Goal: Task Accomplishment & Management: Use online tool/utility

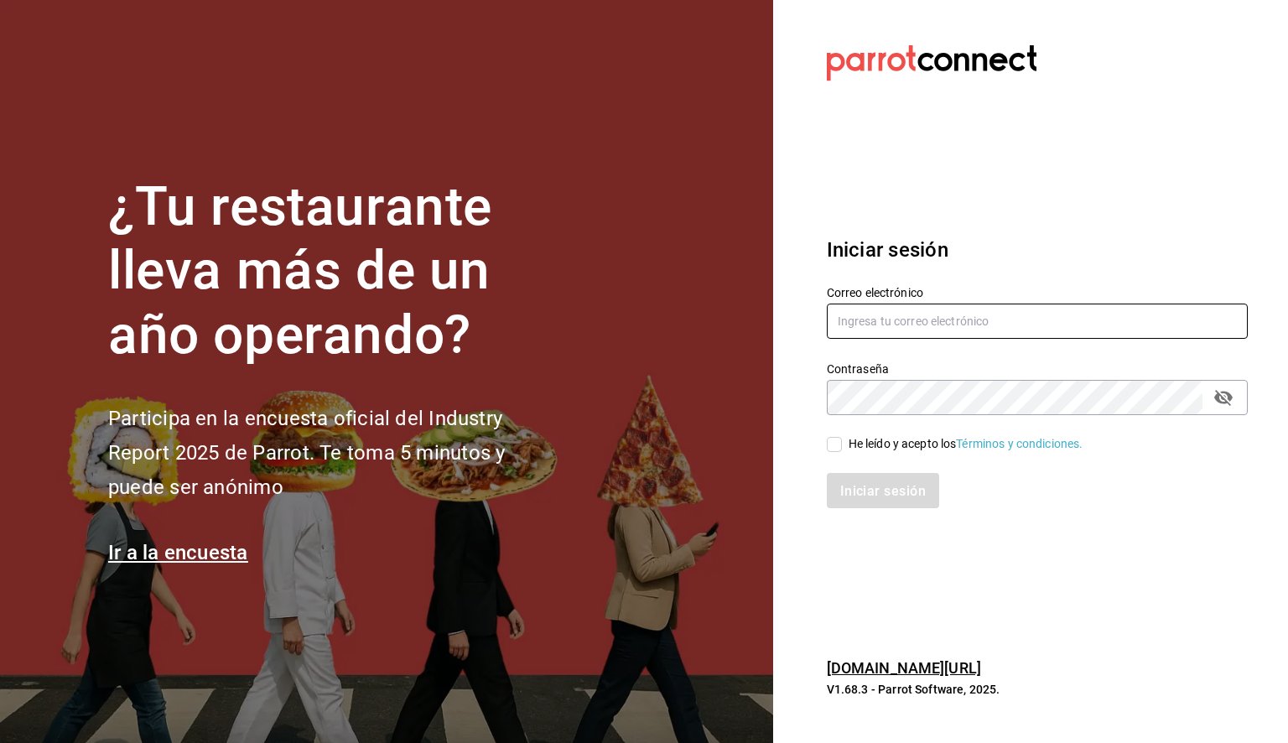
click at [871, 325] on input "text" at bounding box center [1037, 321] width 421 height 35
paste input "[PERSON_NAME][EMAIL_ADDRESS][PERSON_NAME][DOMAIN_NAME]"
type input "[PERSON_NAME][EMAIL_ADDRESS][PERSON_NAME][DOMAIN_NAME]"
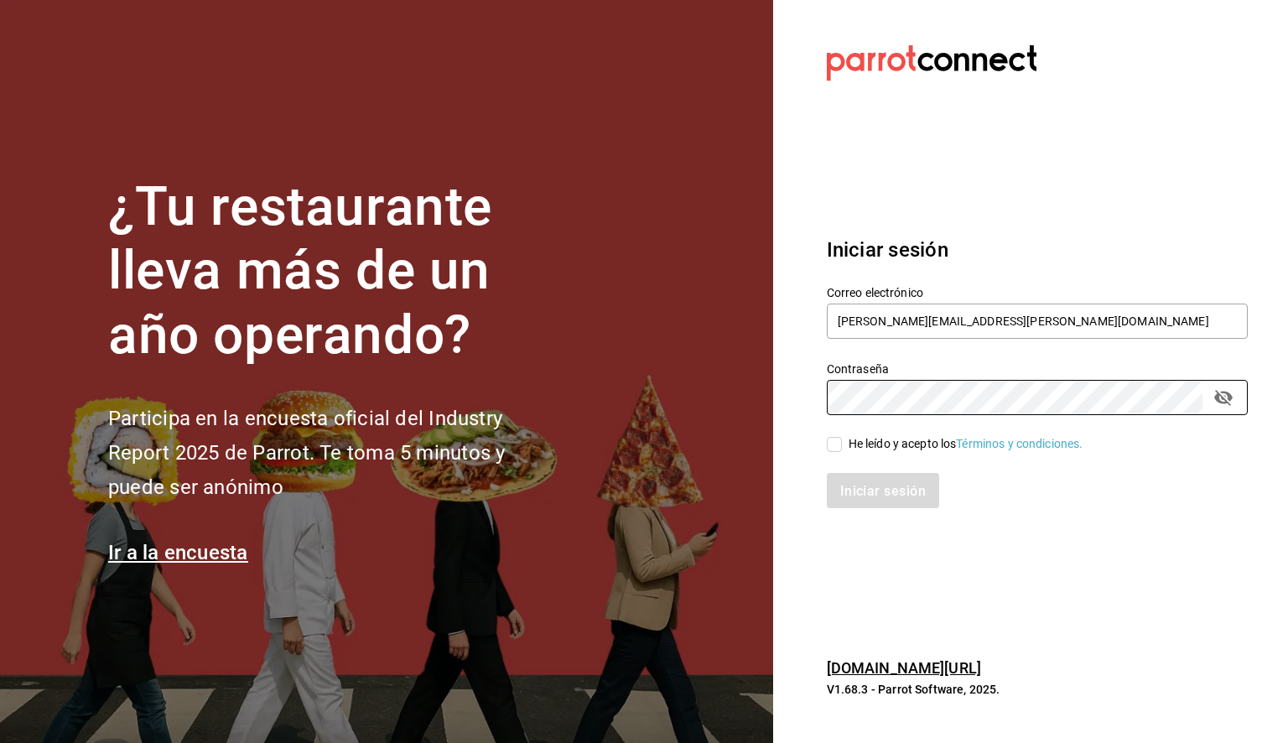
click at [833, 445] on input "He leído y acepto los Términos y condiciones." at bounding box center [834, 444] width 15 height 15
checkbox input "true"
click at [887, 495] on font "Iniciar sesión" at bounding box center [884, 491] width 86 height 16
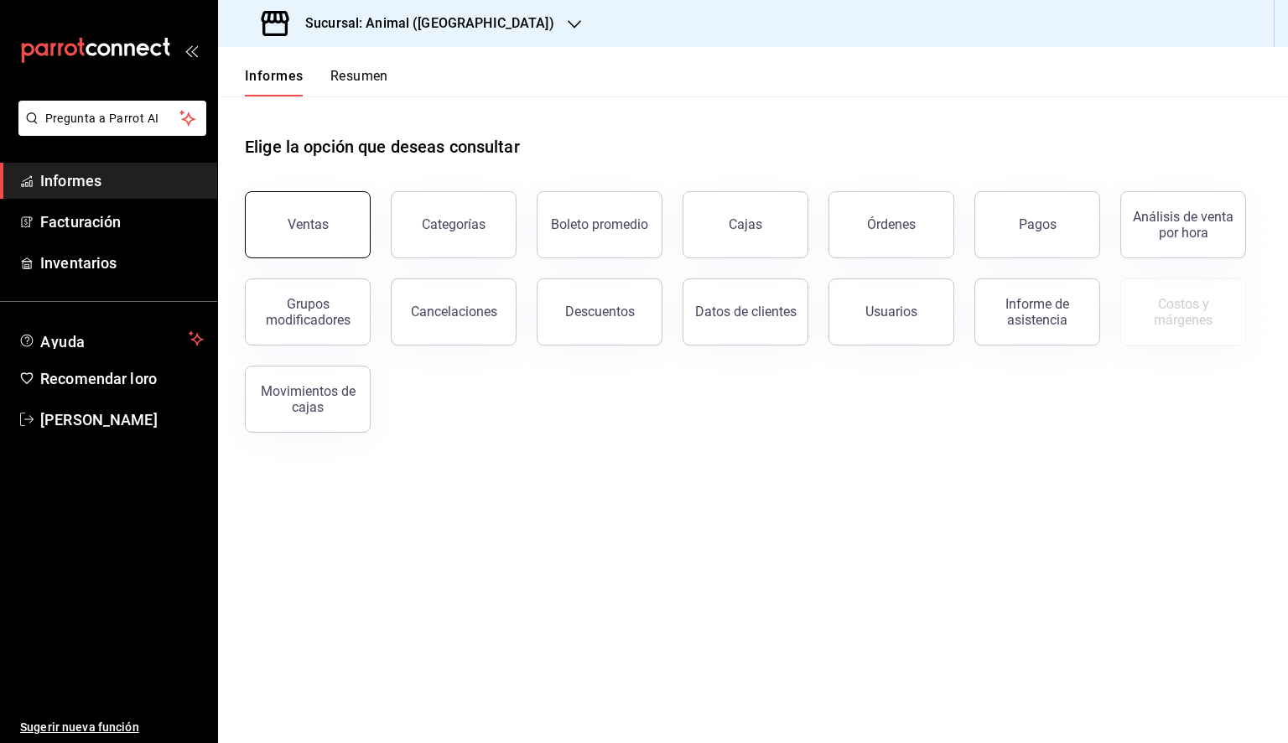
click at [299, 212] on button "Ventas" at bounding box center [308, 224] width 126 height 67
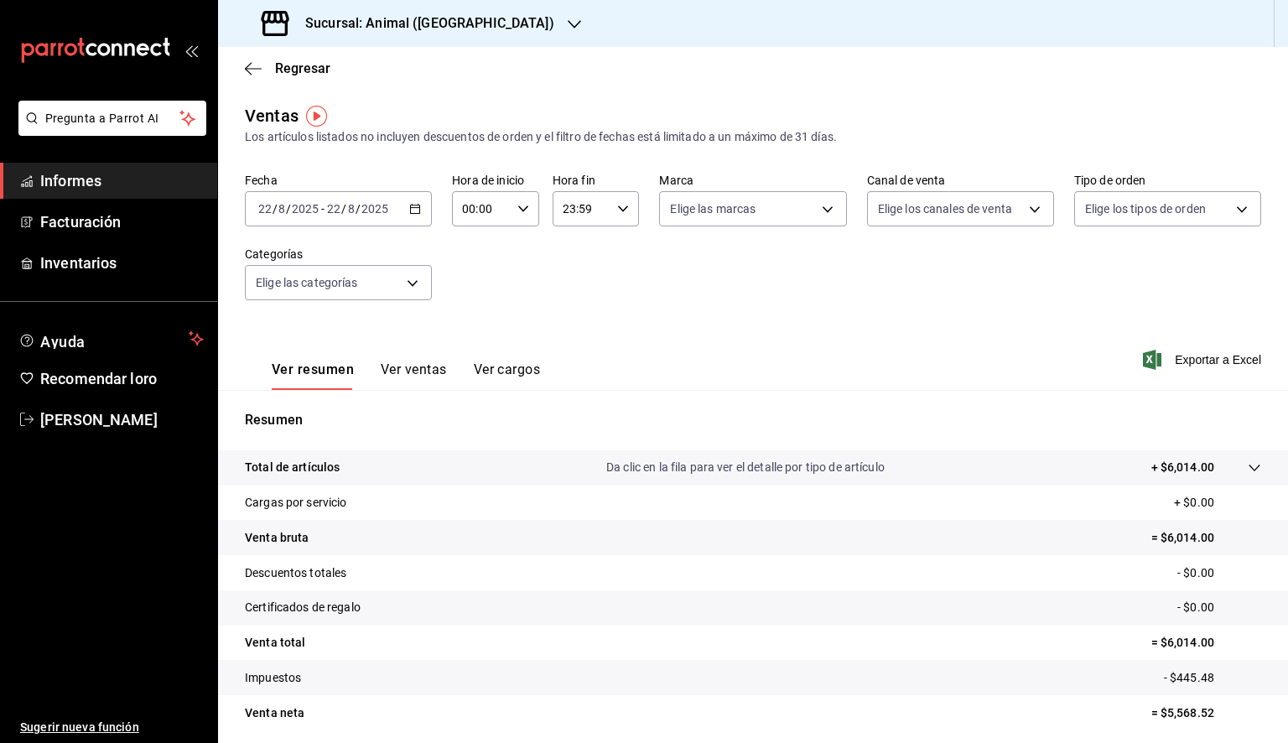
click at [420, 203] on div "2025-08-22 22 / 8 / 2025 - 2025-08-22 22 / 8 / 2025" at bounding box center [338, 208] width 187 height 35
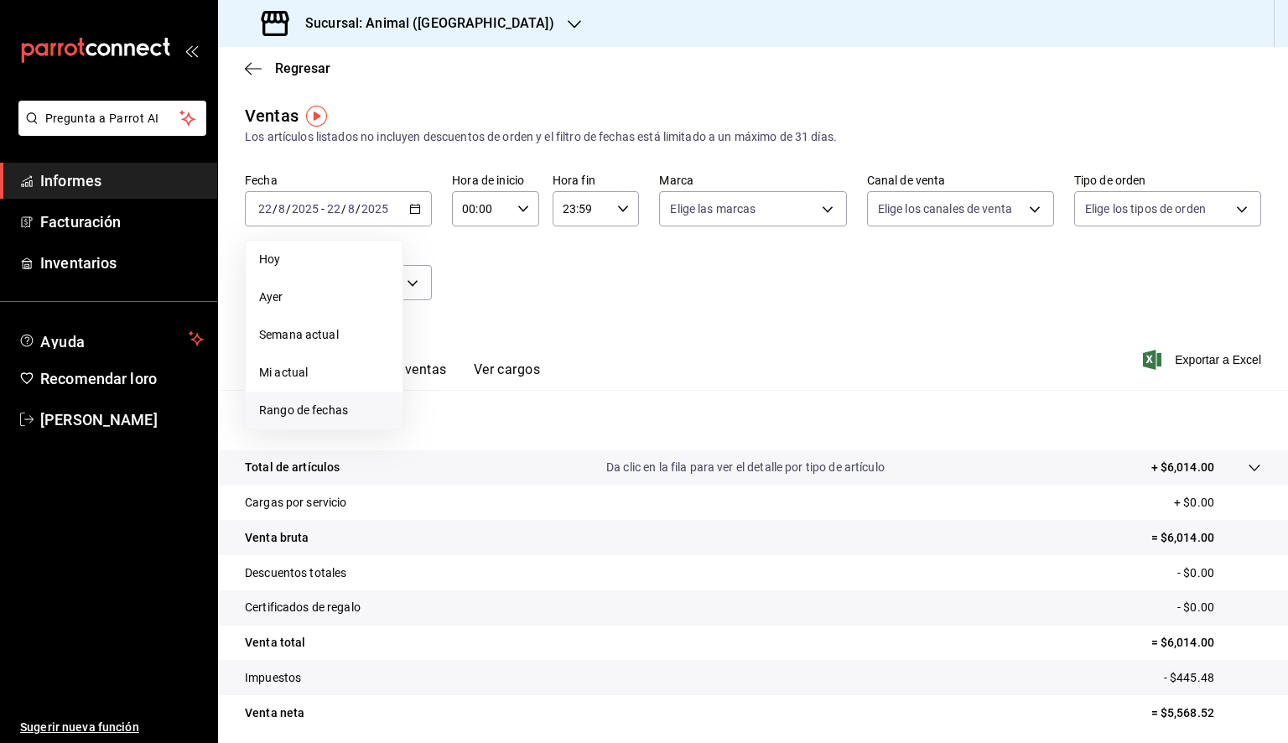
click at [335, 414] on font "Rango de fechas" at bounding box center [303, 409] width 89 height 13
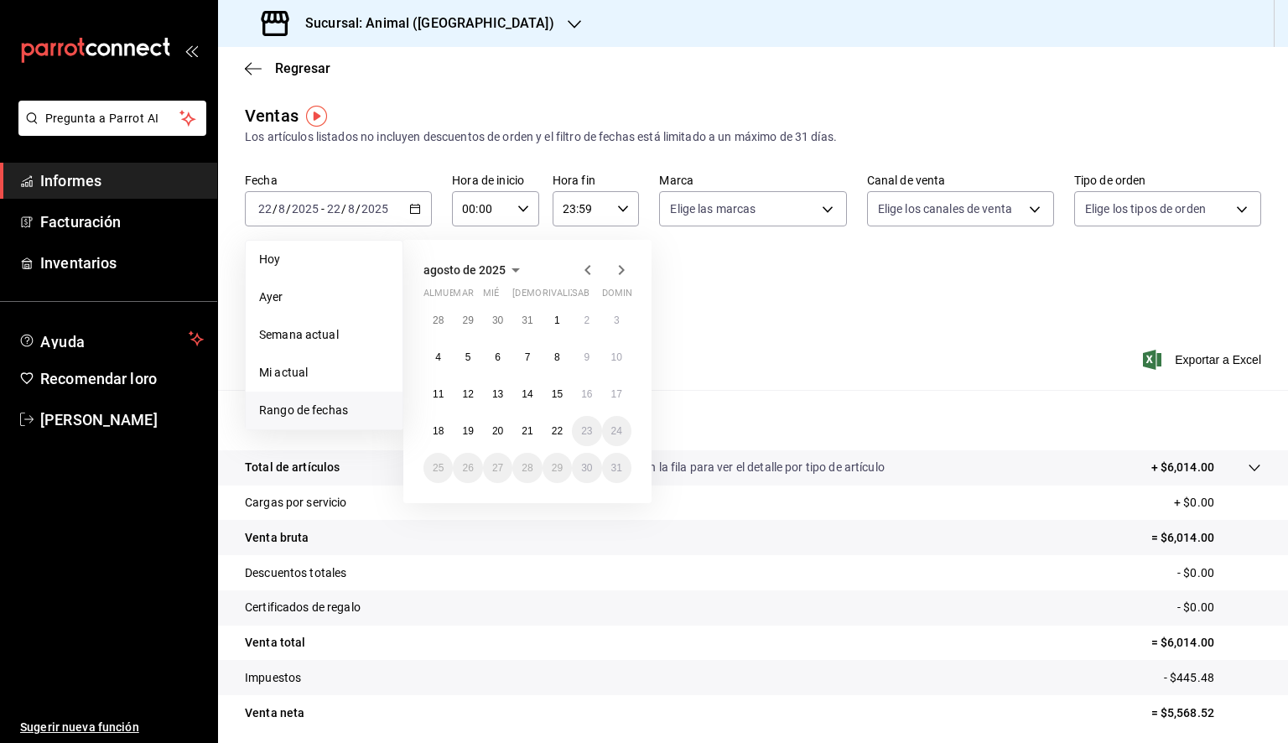
click at [565, 306] on div "28 29 30 31 1 2 3 4 5 6 7 8 9 10 11 12 13 14 15 16 17 18 19 20 21 22 23 24 25 2…" at bounding box center [528, 394] width 208 height 178
click at [555, 423] on button "22" at bounding box center [557, 431] width 29 height 30
click at [551, 321] on button "1" at bounding box center [557, 320] width 29 height 30
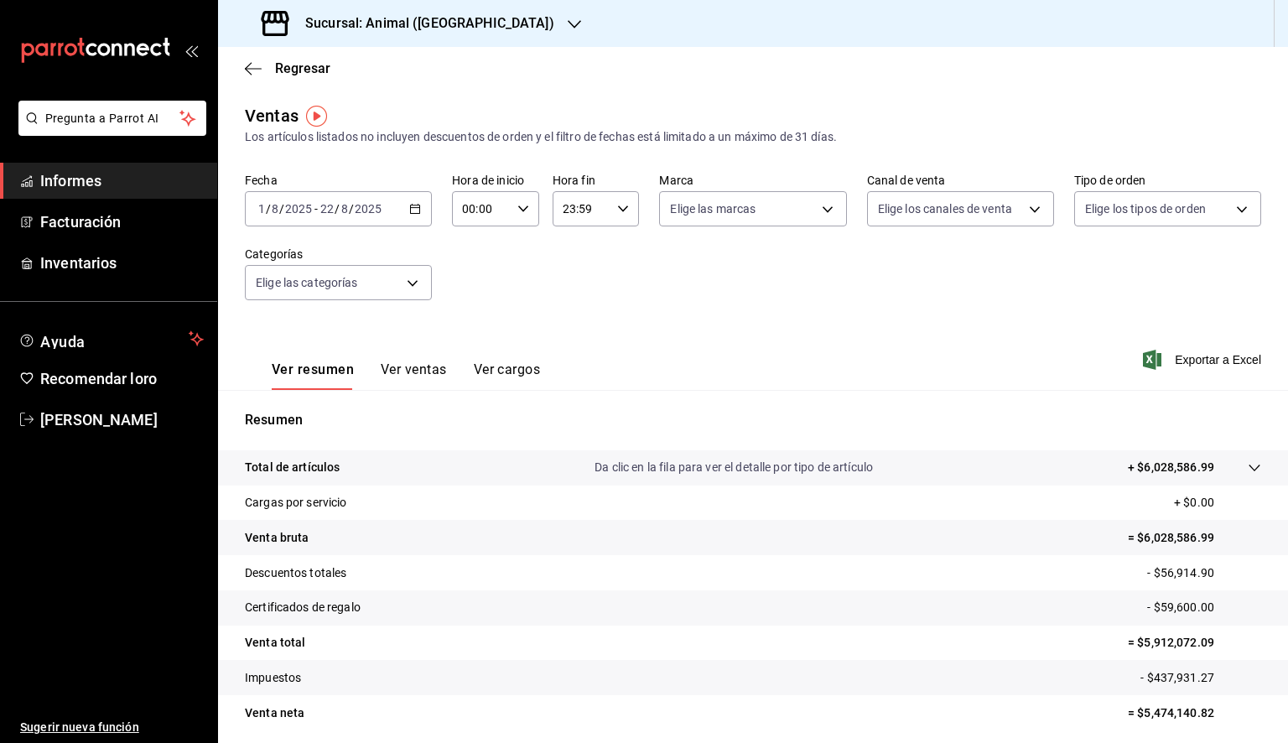
click at [568, 29] on icon "button" at bounding box center [574, 24] width 13 height 13
click at [335, 101] on span "Mochomos (Tijuana)" at bounding box center [286, 110] width 110 height 18
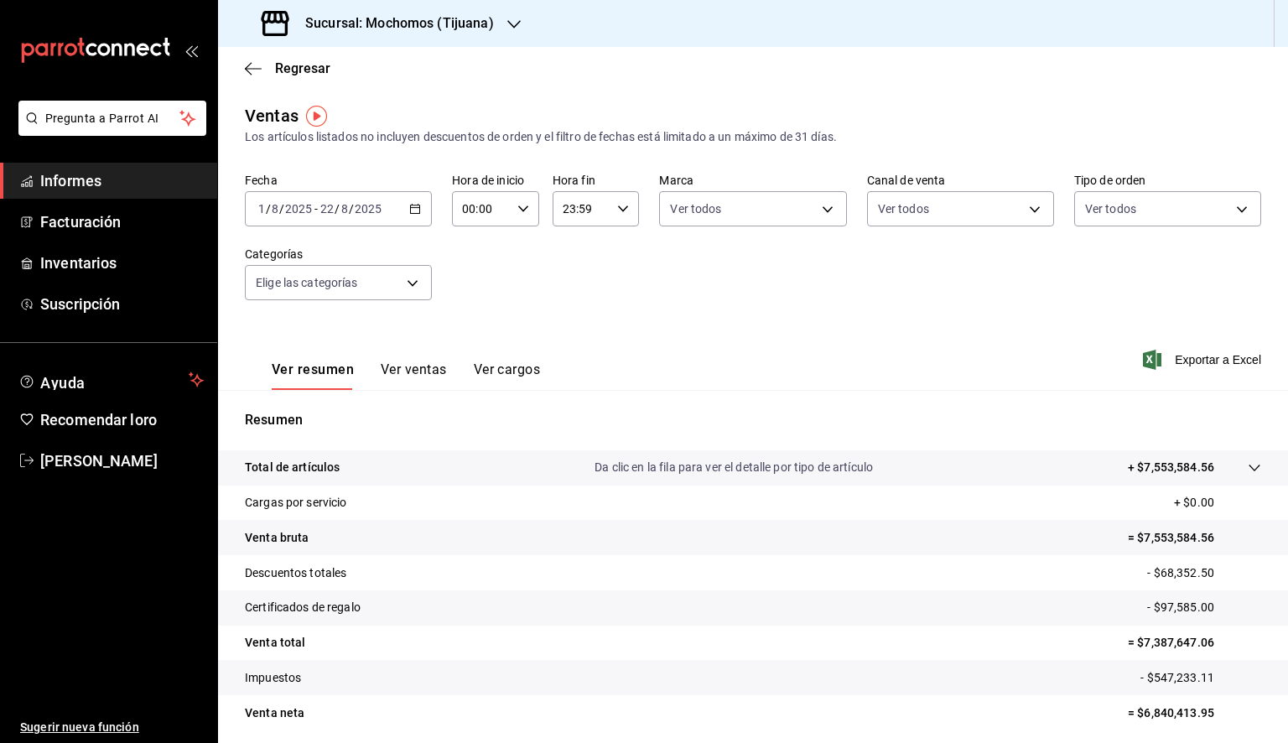
click at [518, 201] on div "00:00 Hora de inicio" at bounding box center [495, 208] width 87 height 35
click at [476, 277] on button "05" at bounding box center [471, 285] width 36 height 34
type input "05:00"
click at [615, 218] on div at bounding box center [644, 371] width 1288 height 743
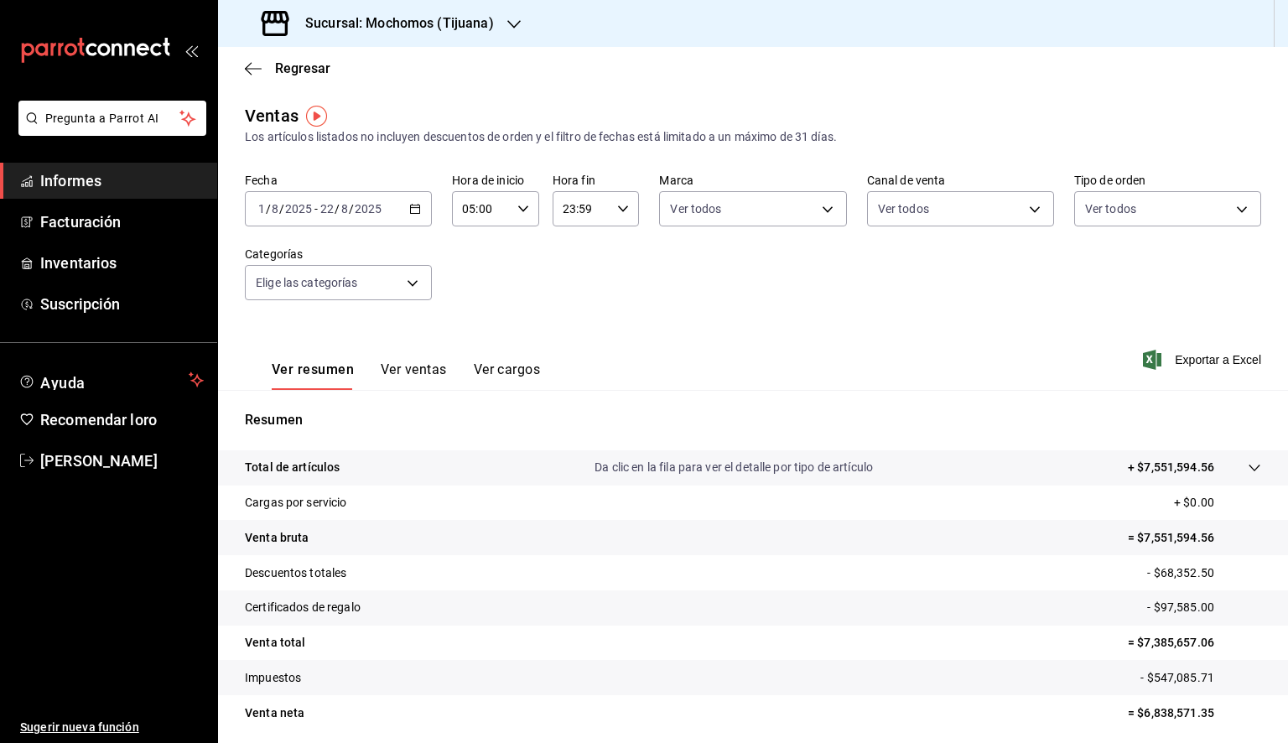
click at [614, 216] on div "23:59 Hora fin" at bounding box center [596, 208] width 87 height 35
click at [570, 283] on font "05" at bounding box center [570, 275] width 13 height 13
click at [611, 255] on font "00" at bounding box center [612, 251] width 13 height 13
type input "05:00"
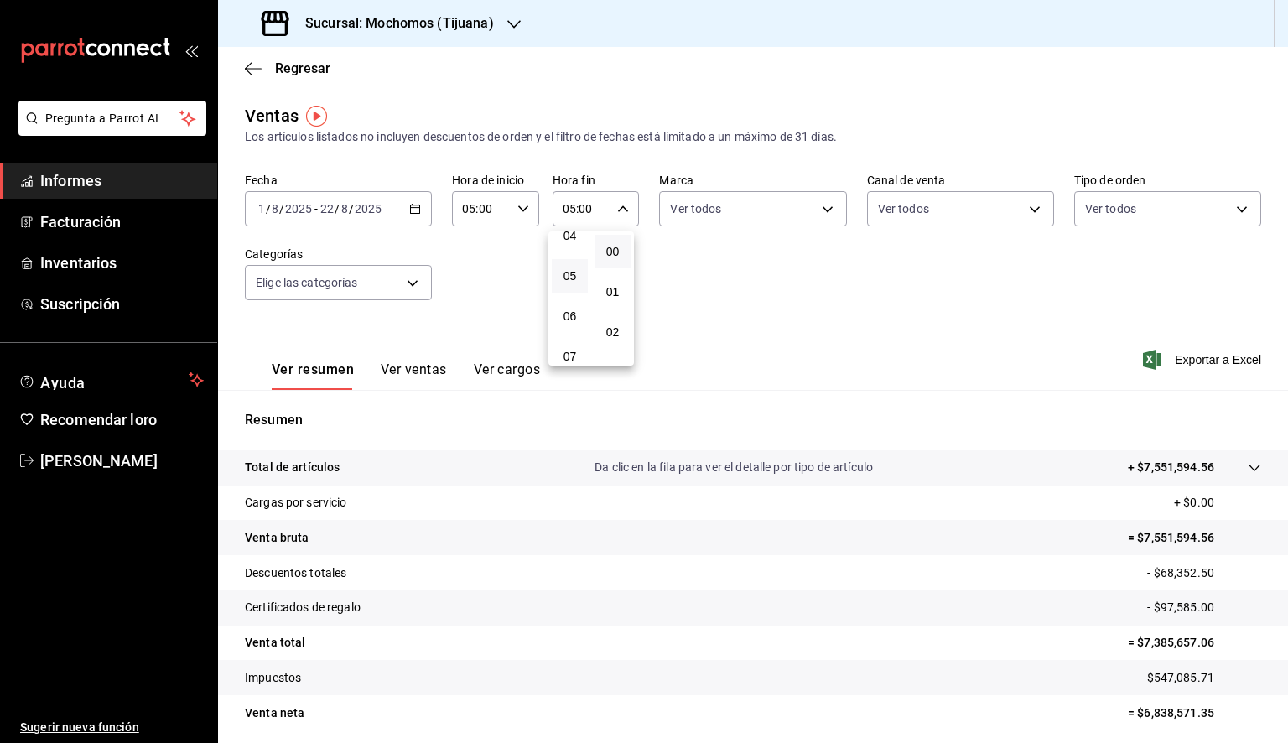
click at [725, 217] on div at bounding box center [644, 371] width 1288 height 743
click at [725, 218] on body "Pregunta a Parrot AI Informes Facturación Inventarios Suscripción Ayuda Recomen…" at bounding box center [644, 371] width 1288 height 743
click at [722, 280] on span "Ver todos" at bounding box center [725, 274] width 51 height 18
type input "c300ab0f-4e96-434a-ab79-9fec8b673c9f"
checkbox input "true"
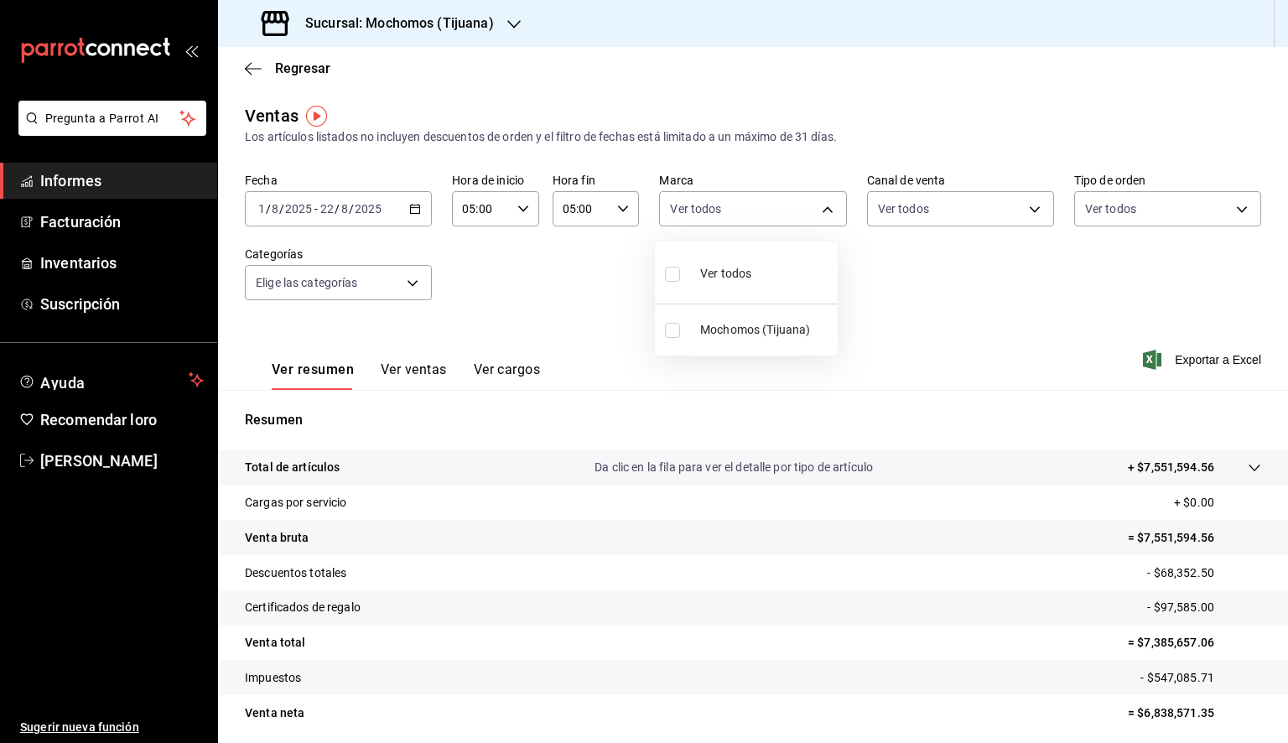
checkbox input "true"
click at [1029, 366] on div at bounding box center [644, 371] width 1288 height 743
click at [1204, 361] on font "Exportar a Excel" at bounding box center [1218, 359] width 86 height 13
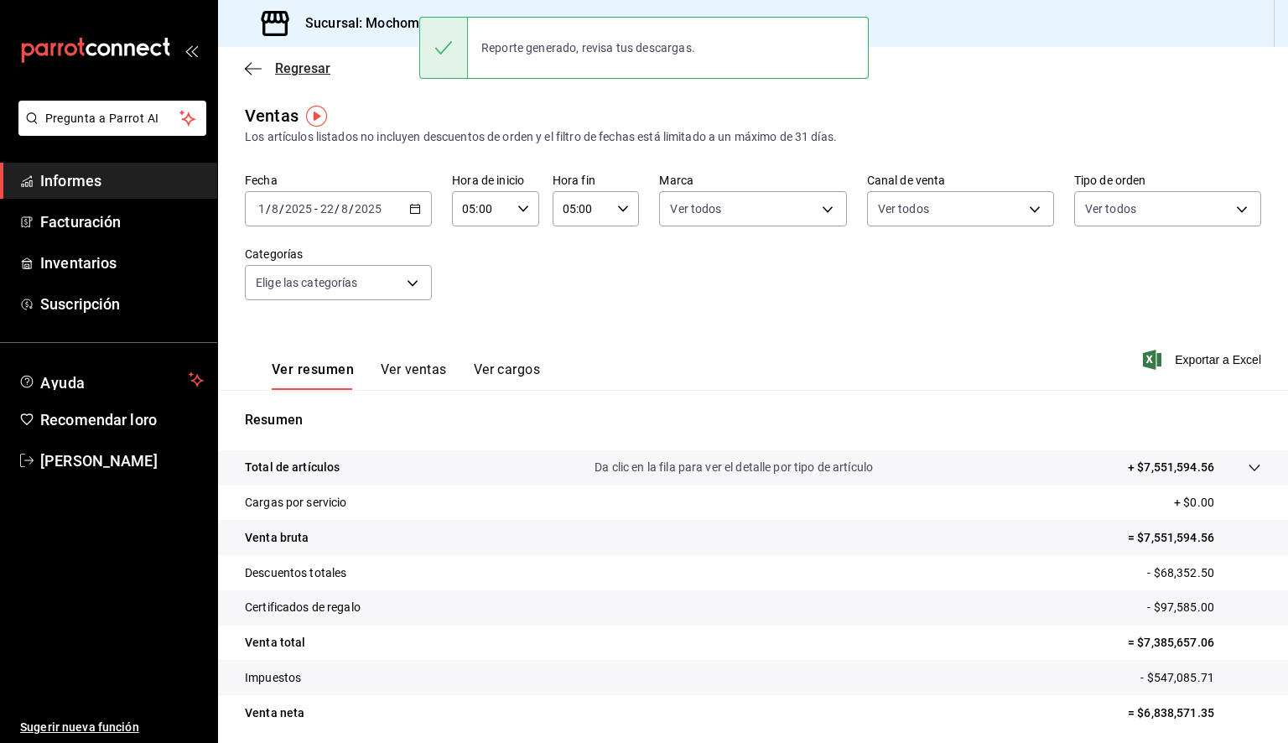
click at [249, 69] on icon "button" at bounding box center [253, 68] width 17 height 1
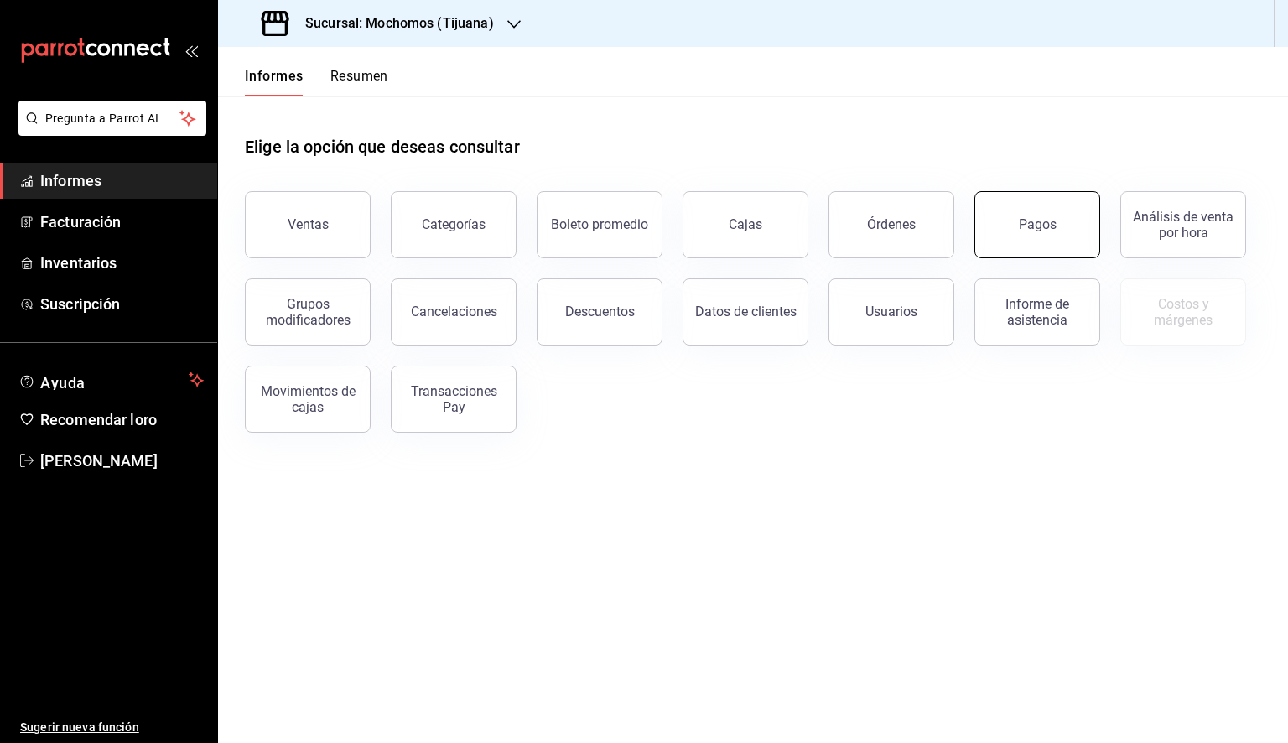
click at [1024, 230] on font "Pagos" at bounding box center [1038, 224] width 38 height 16
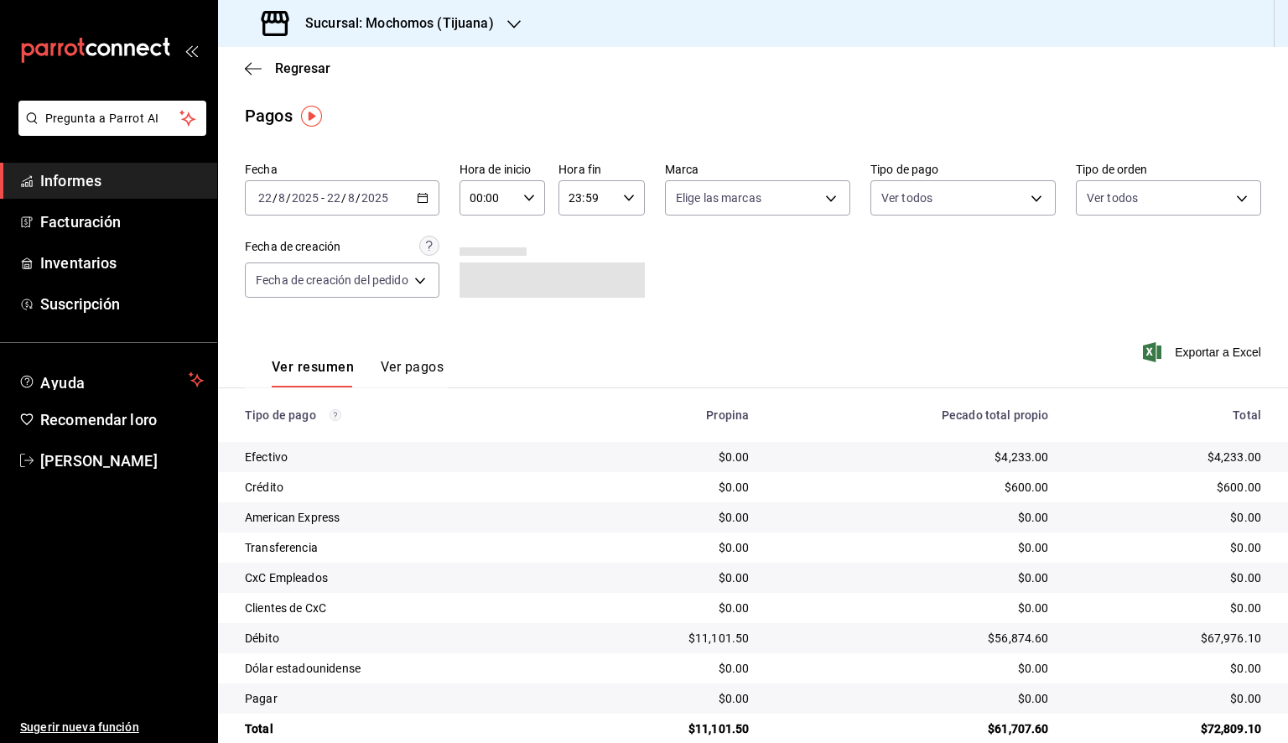
click at [429, 203] on icon "button" at bounding box center [423, 198] width 12 height 12
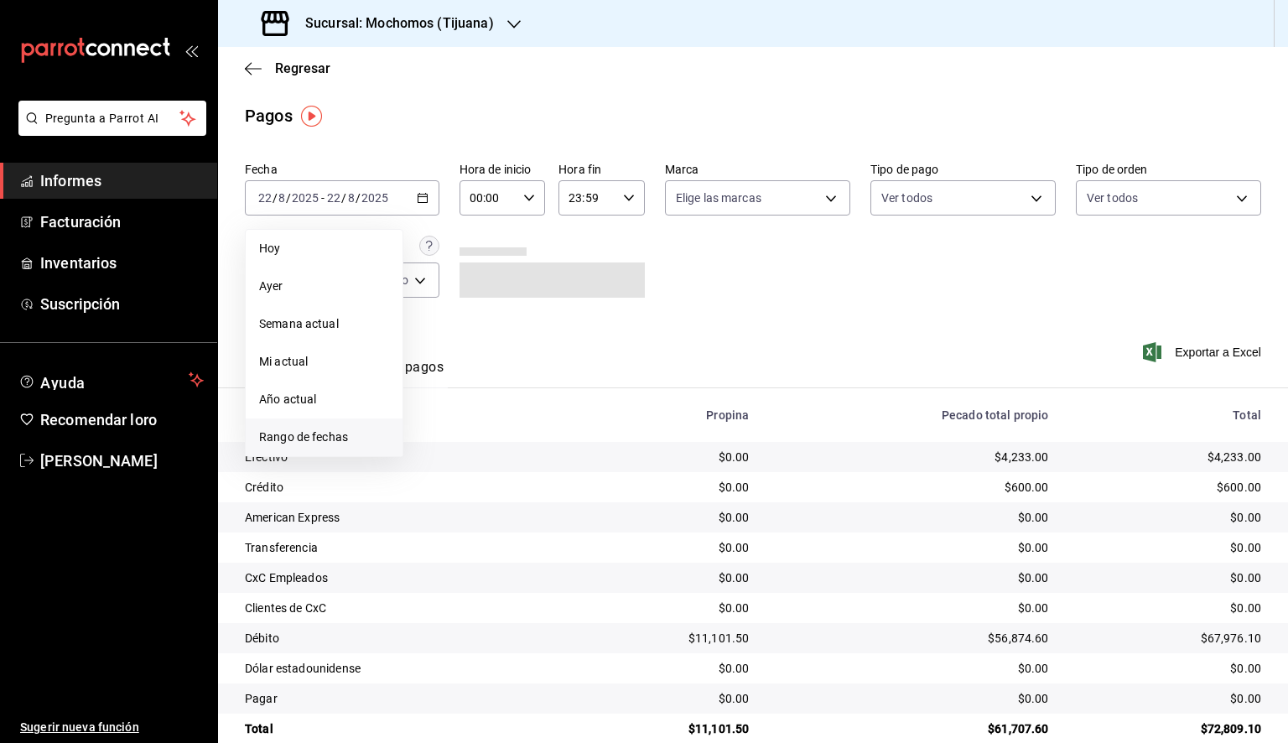
click at [315, 434] on font "Rango de fechas" at bounding box center [303, 436] width 89 height 13
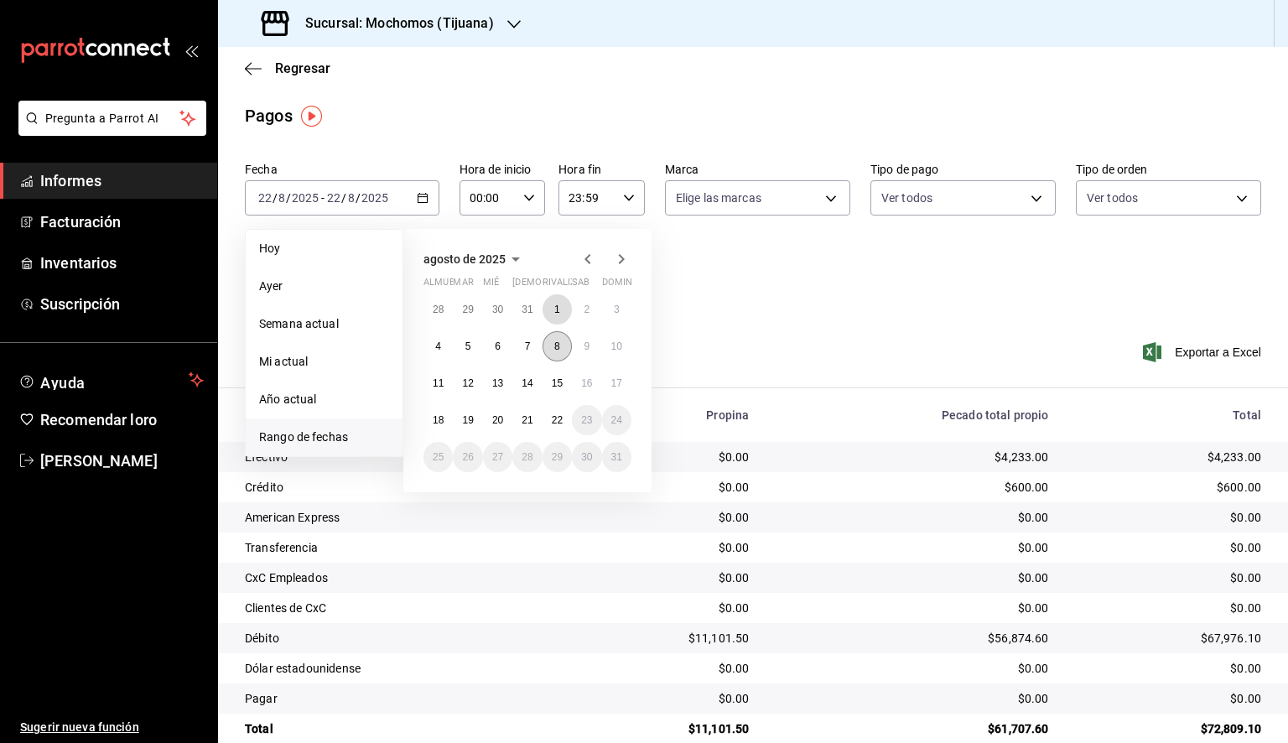
drag, startPoint x: 559, startPoint y: 307, endPoint x: 560, endPoint y: 337, distance: 30.2
click at [559, 307] on font "1" at bounding box center [557, 310] width 6 height 12
click at [554, 414] on font "22" at bounding box center [557, 420] width 11 height 12
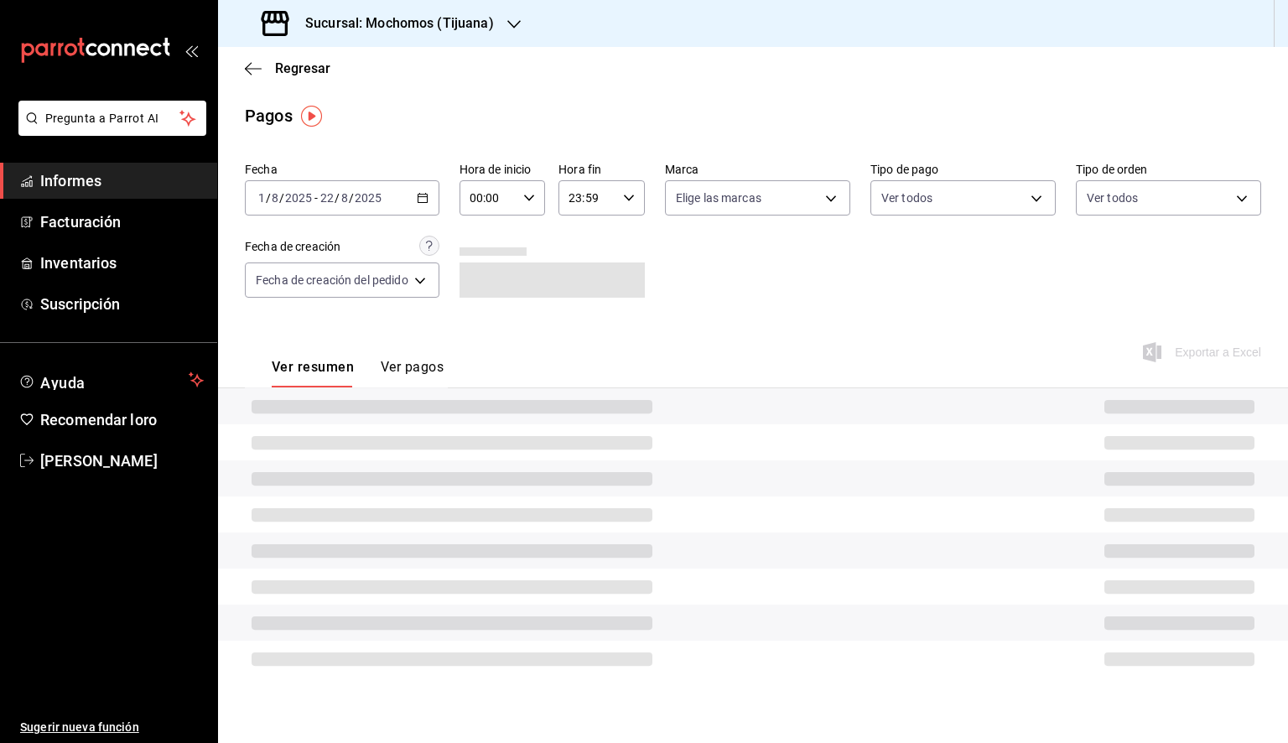
click at [535, 200] on icon "button" at bounding box center [529, 198] width 12 height 12
click at [486, 275] on font "05" at bounding box center [483, 274] width 13 height 13
type input "05:00"
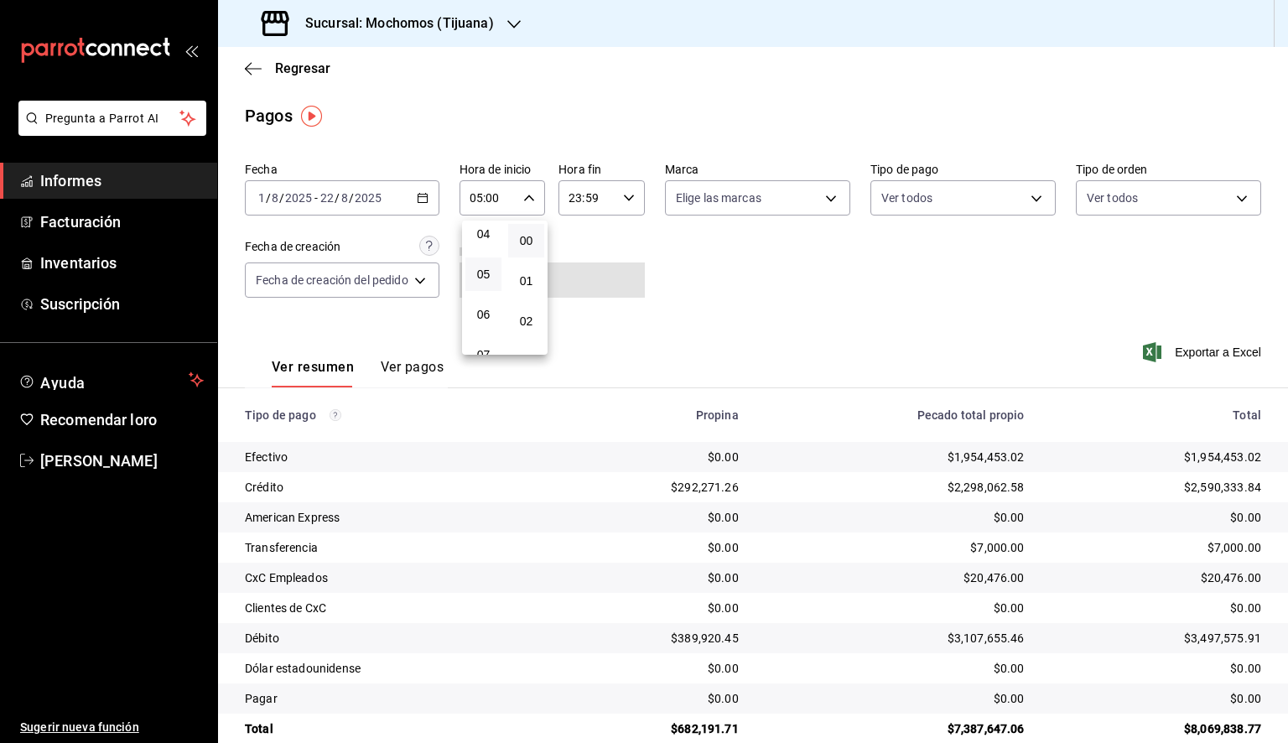
click at [627, 201] on div at bounding box center [644, 371] width 1288 height 743
click at [624, 205] on div "23:59 Hora fin" at bounding box center [602, 197] width 86 height 35
click at [585, 273] on font "05" at bounding box center [580, 274] width 13 height 13
click at [631, 237] on font "00" at bounding box center [625, 240] width 13 height 13
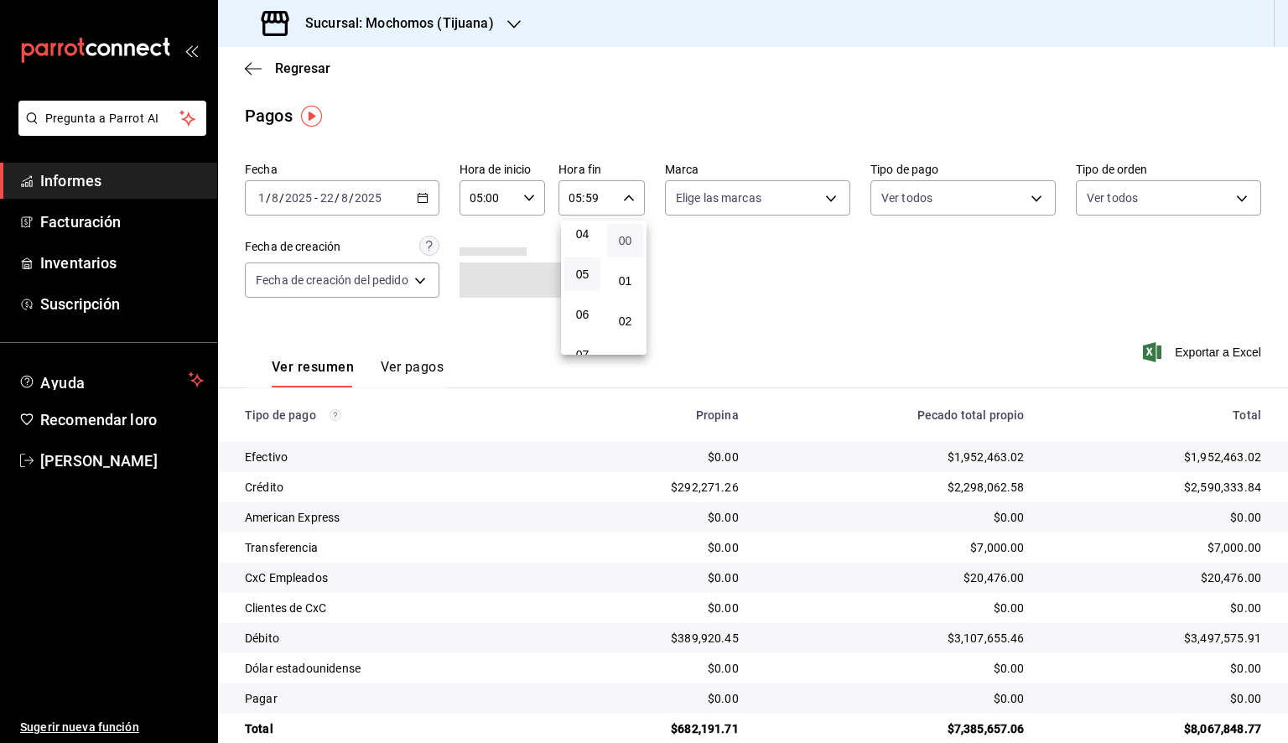
type input "05:00"
click at [753, 207] on div at bounding box center [644, 371] width 1288 height 743
click at [756, 199] on body "Pregunta a Parrot AI Informes Facturación Inventarios Suscripción Ayuda Recomen…" at bounding box center [644, 371] width 1288 height 743
click at [732, 257] on font "Ver todos" at bounding box center [735, 262] width 51 height 13
type input "c300ab0f-4e96-434a-ab79-9fec8b673c9f"
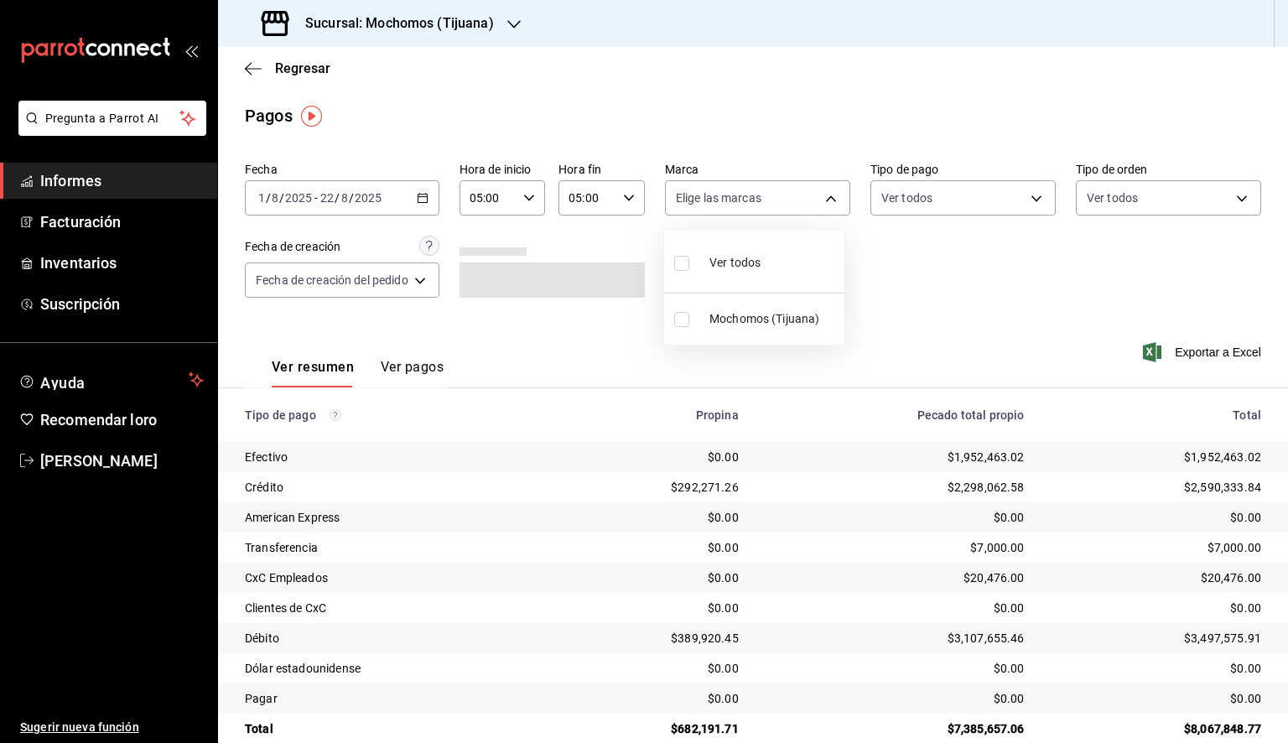
checkbox input "true"
click at [959, 287] on div at bounding box center [644, 371] width 1288 height 743
click at [1202, 351] on font "Exportar a Excel" at bounding box center [1218, 352] width 86 height 13
drag, startPoint x: 411, startPoint y: 87, endPoint x: 399, endPoint y: 77, distance: 15.5
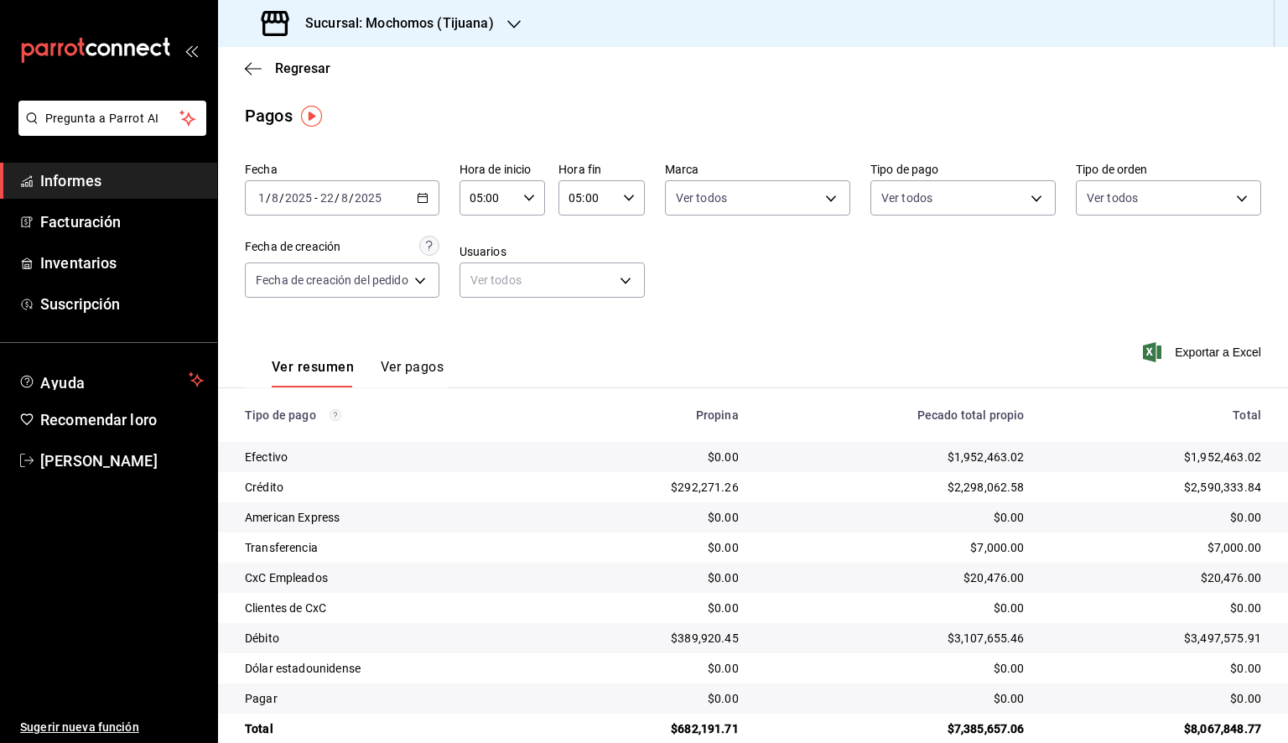
click at [408, 86] on div "Regresar" at bounding box center [753, 68] width 1070 height 43
click at [502, 18] on div "Sucursal: Mochomos (Tijuana)" at bounding box center [379, 23] width 296 height 47
click at [298, 74] on font "Animal (Tijuana)" at bounding box center [312, 71] width 163 height 13
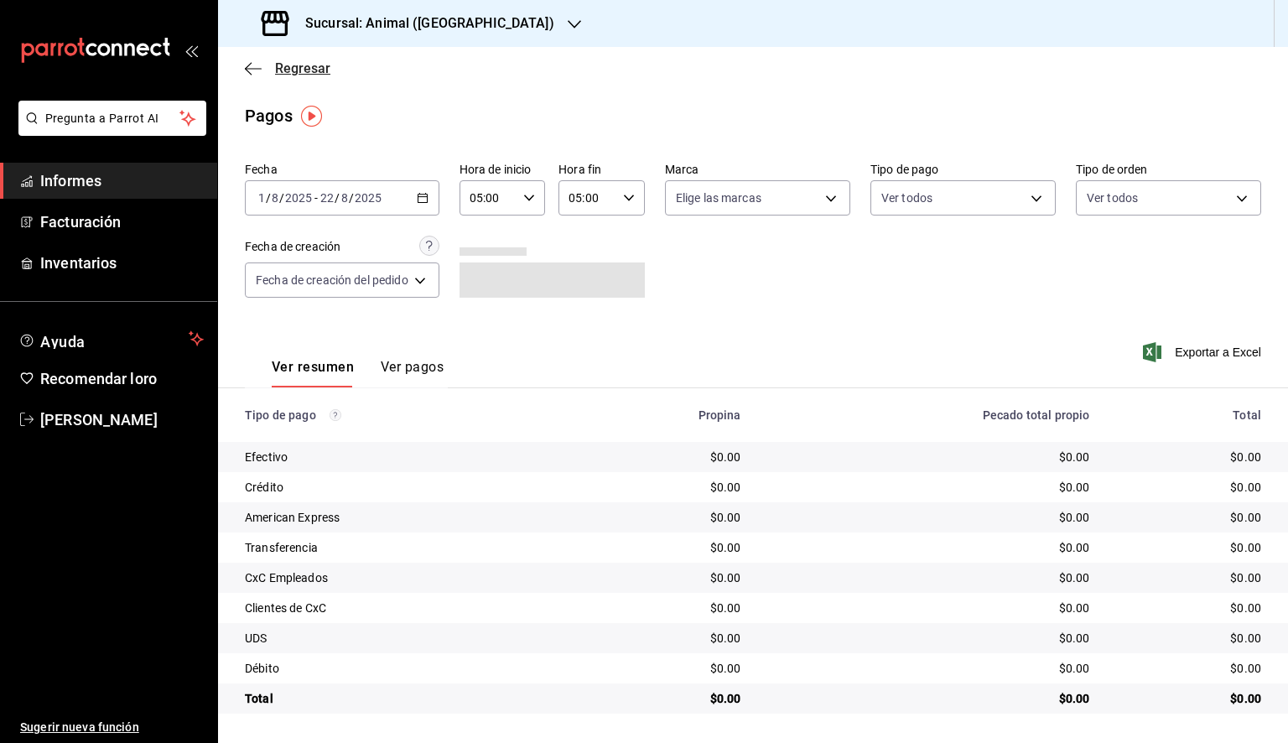
click at [309, 60] on font "Regresar" at bounding box center [302, 68] width 55 height 16
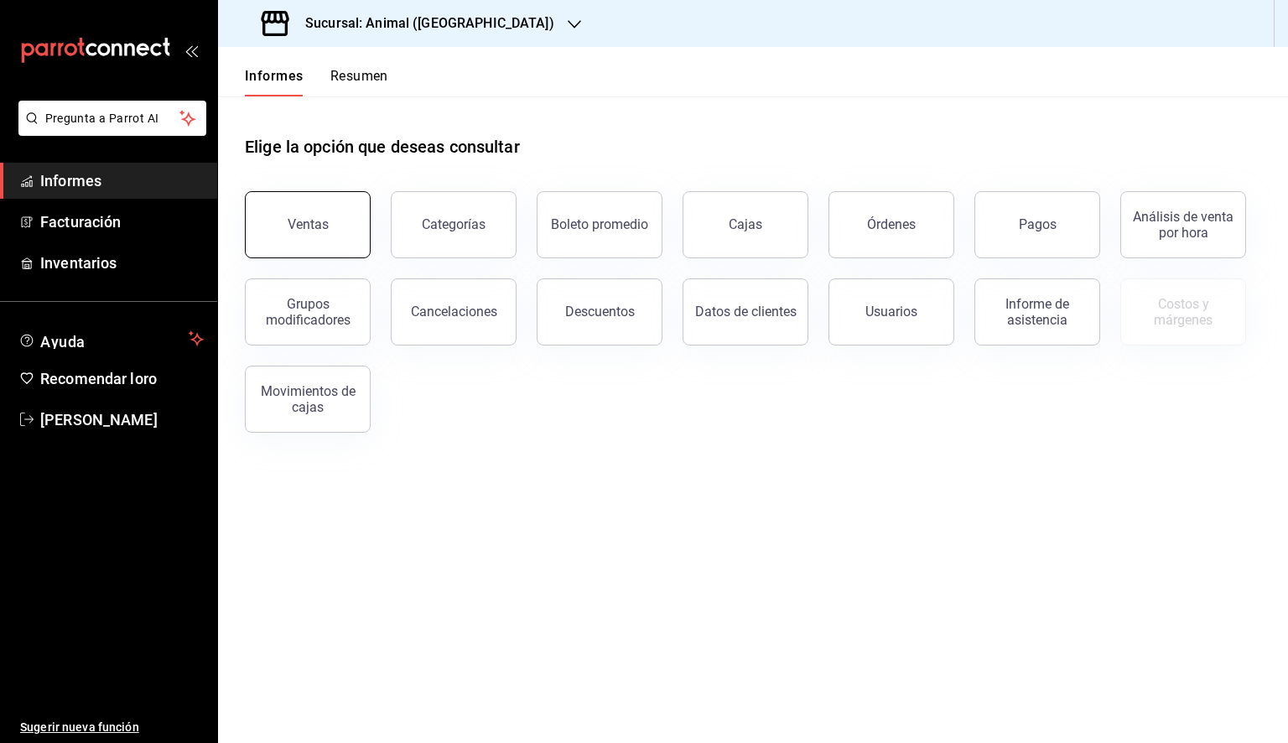
click at [328, 205] on button "Ventas" at bounding box center [308, 224] width 126 height 67
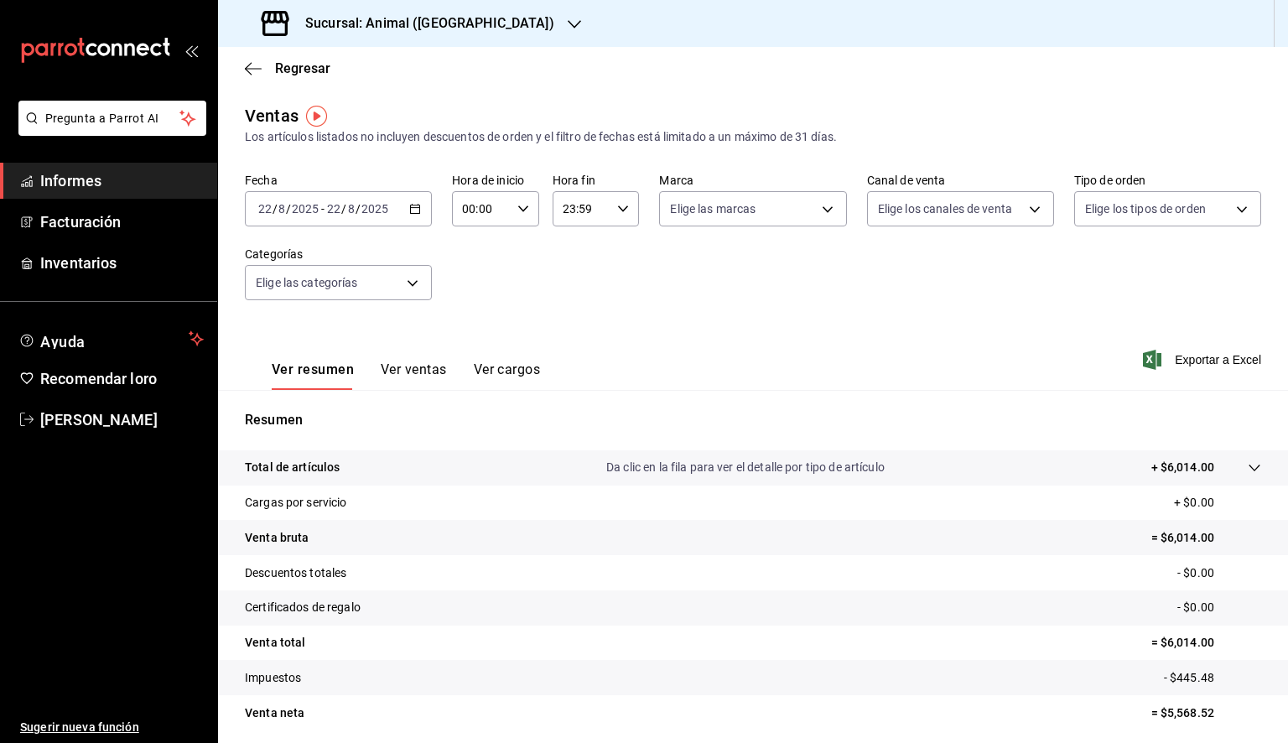
click at [415, 213] on icon "button" at bounding box center [415, 209] width 12 height 12
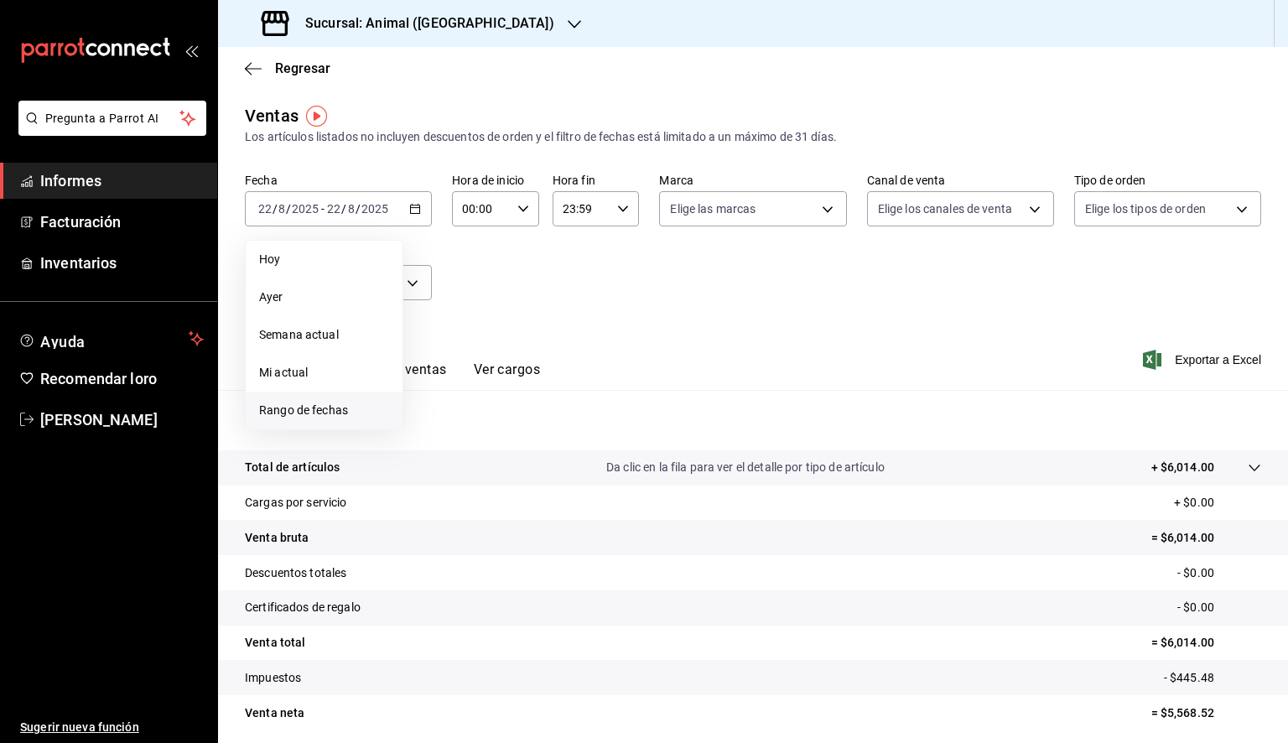
click at [323, 402] on span "Rango de fechas" at bounding box center [324, 411] width 130 height 18
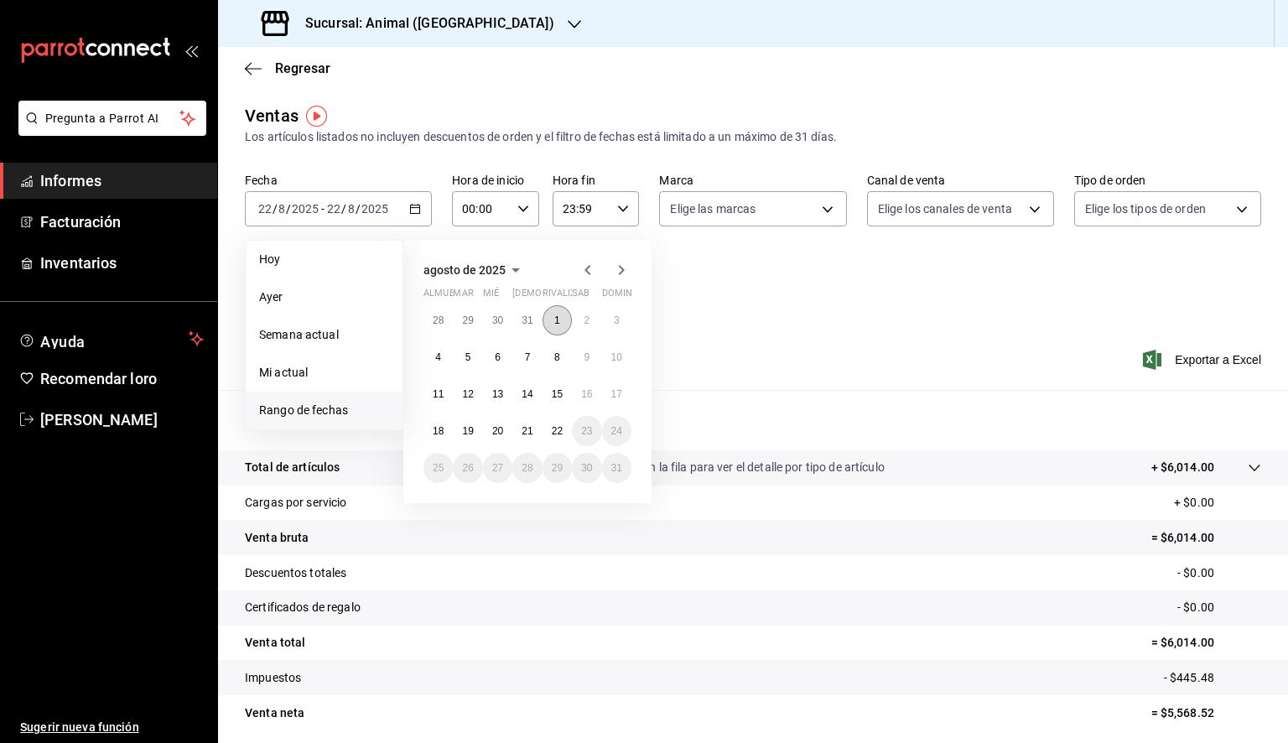
click at [563, 315] on button "1" at bounding box center [557, 320] width 29 height 30
click at [564, 432] on button "22" at bounding box center [557, 431] width 29 height 30
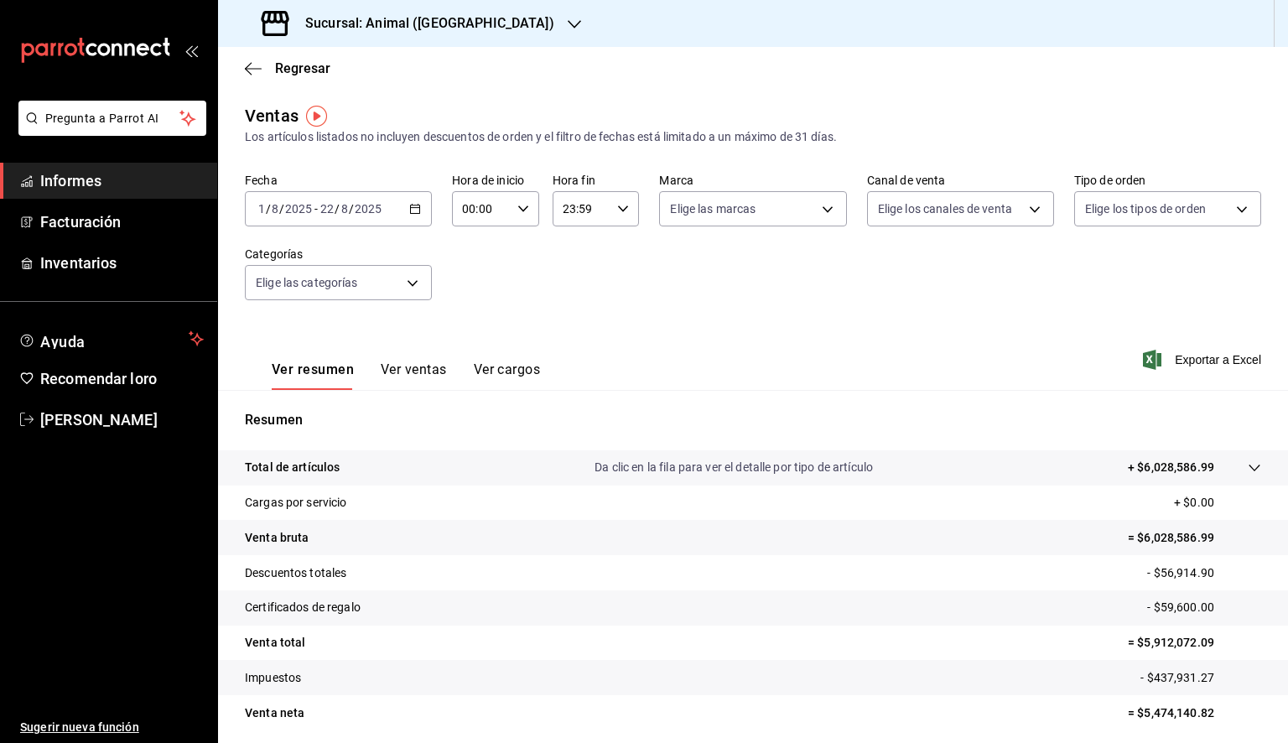
click at [491, 216] on input "00:00" at bounding box center [481, 209] width 59 height 34
click at [477, 287] on span "05" at bounding box center [471, 284] width 16 height 13
type input "05:00"
click at [611, 216] on div at bounding box center [644, 371] width 1288 height 743
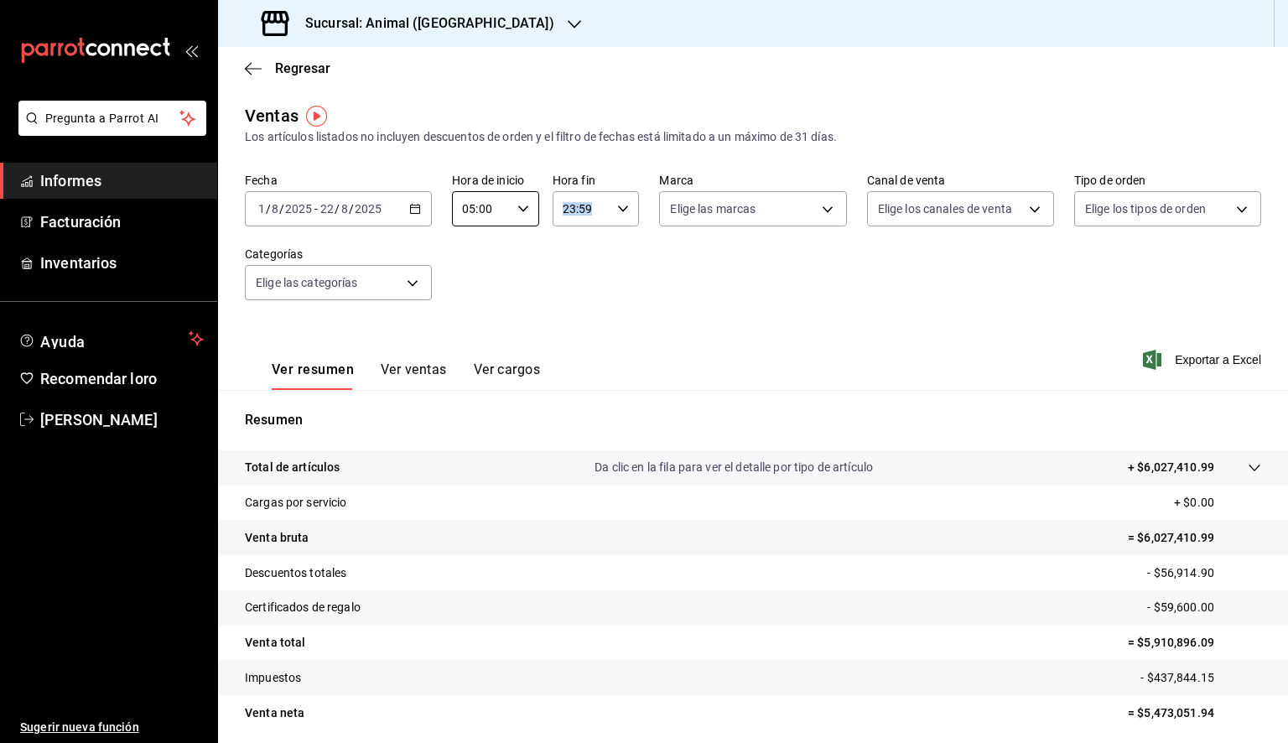
click at [611, 216] on div "23:59 Hora fin" at bounding box center [596, 208] width 87 height 35
click at [564, 356] on font "05" at bounding box center [570, 359] width 13 height 13
click at [614, 243] on button "00" at bounding box center [613, 252] width 36 height 34
type input "05:00"
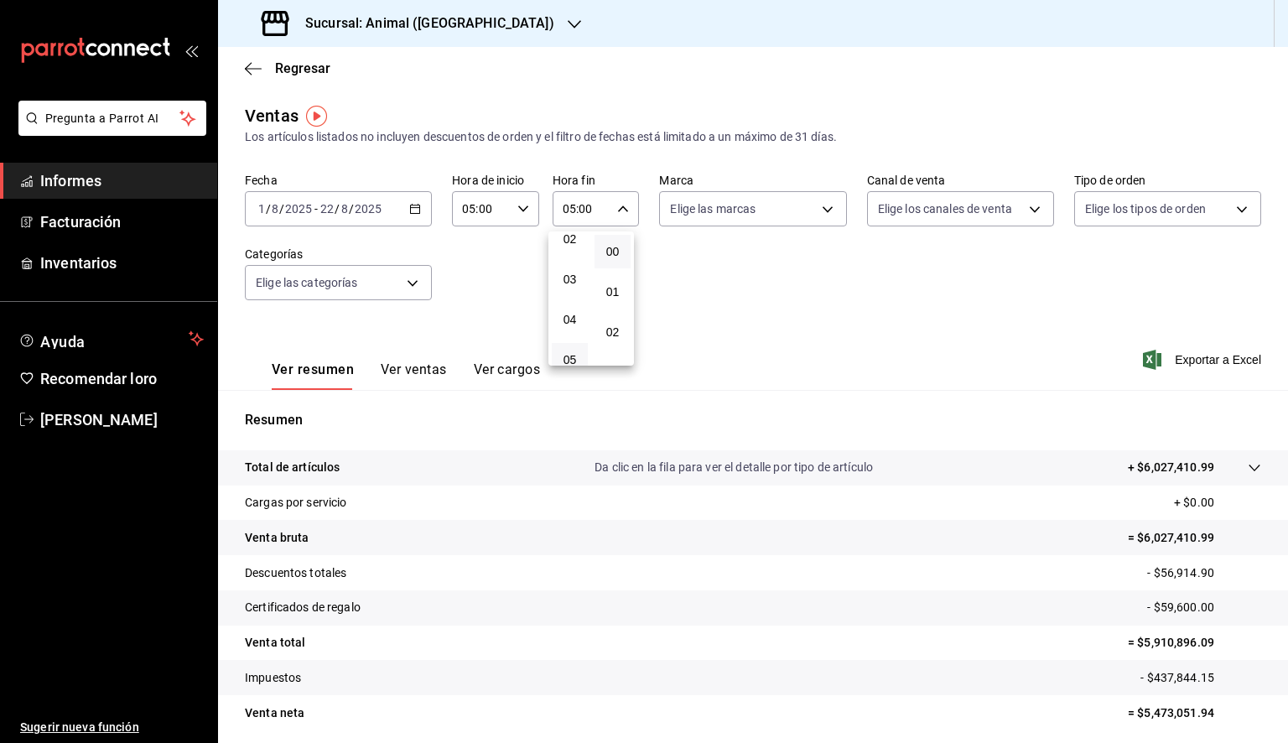
click at [772, 227] on div at bounding box center [644, 371] width 1288 height 743
click at [775, 220] on body "Pregunta a Parrot AI Informes Facturación Inventarios Ayuda Recomendar loro Dan…" at bounding box center [644, 371] width 1288 height 743
click at [756, 268] on li "Ver todos" at bounding box center [762, 271] width 215 height 49
type input "98bba0fd-3ba1-42e0-bfa8-4188b5c89202"
checkbox input "true"
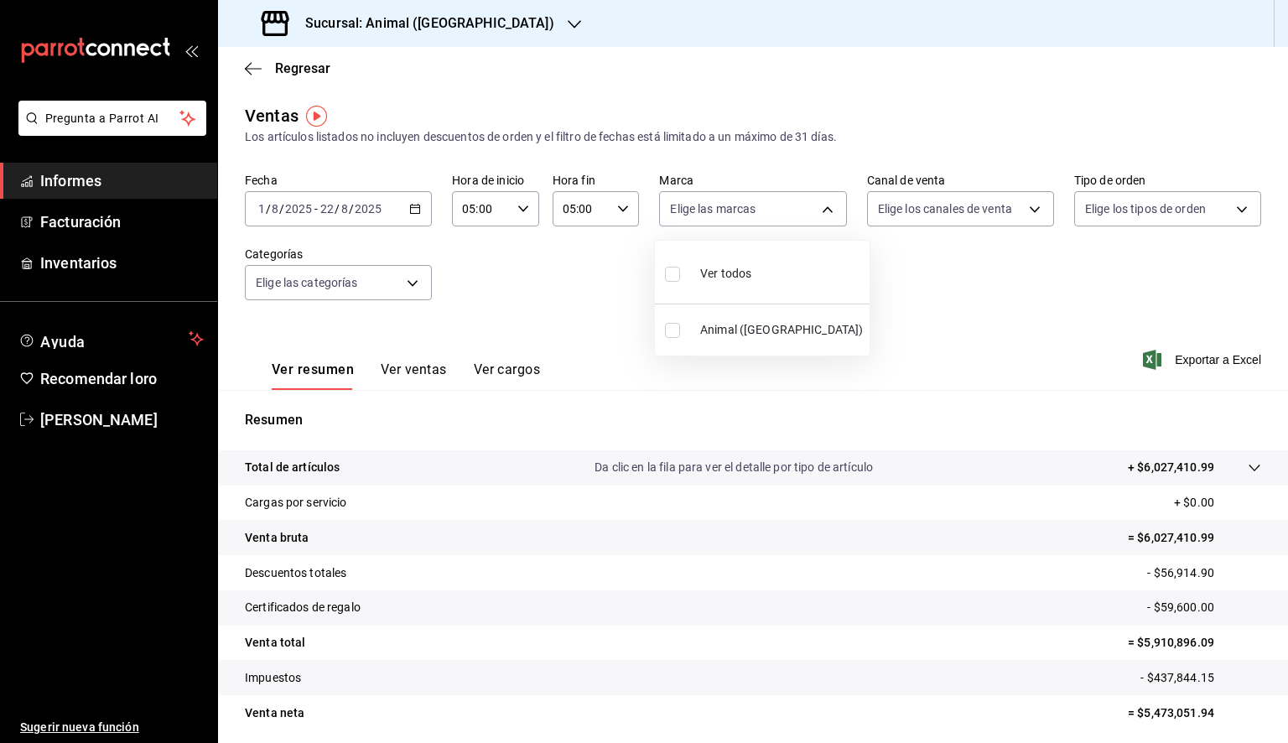
checkbox input "true"
click at [889, 287] on div at bounding box center [644, 371] width 1288 height 743
click at [1201, 364] on font "Exportar a Excel" at bounding box center [1218, 359] width 86 height 13
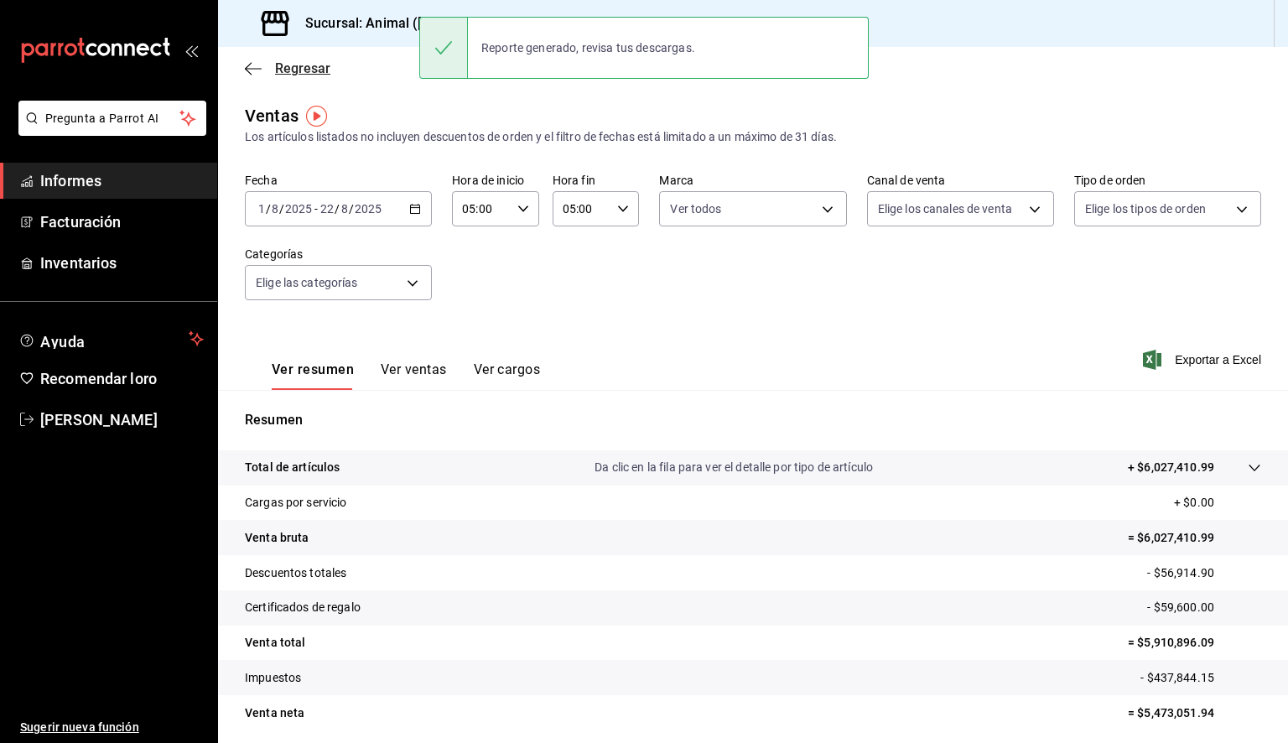
click at [252, 69] on icon "button" at bounding box center [253, 68] width 17 height 15
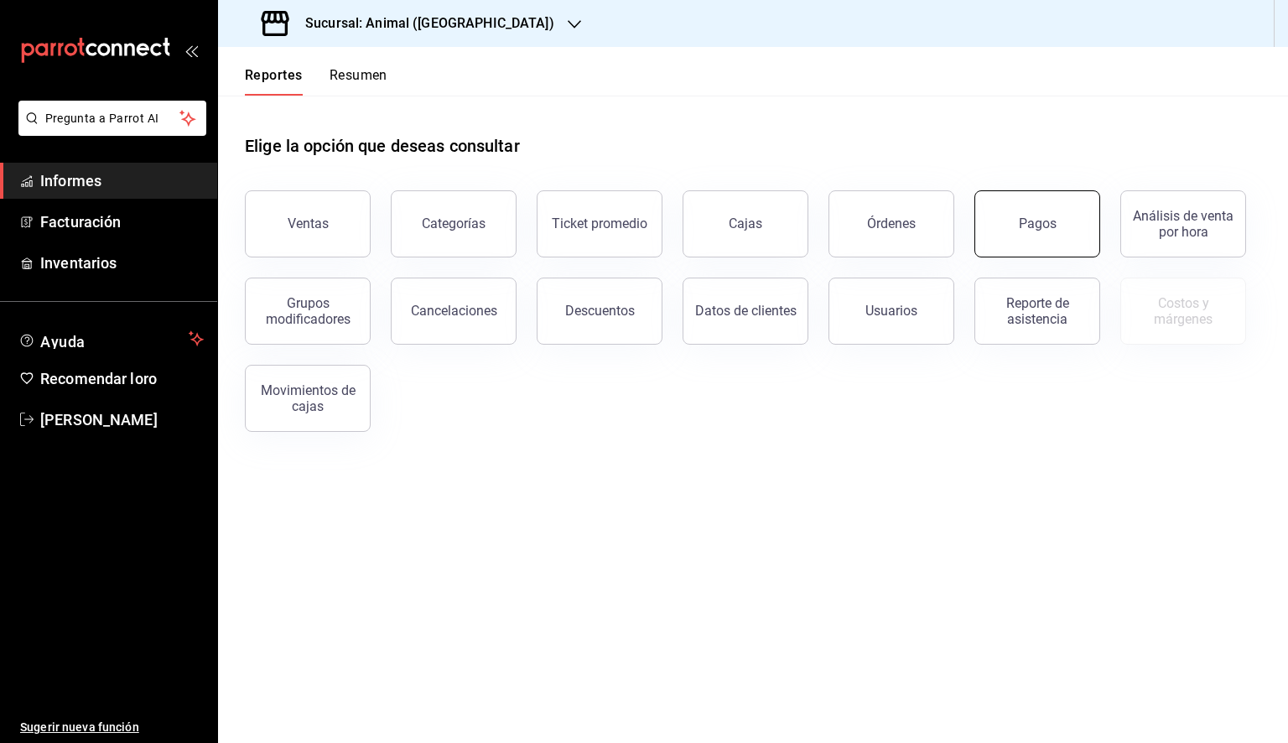
click at [1053, 212] on button "Pagos" at bounding box center [1038, 223] width 126 height 67
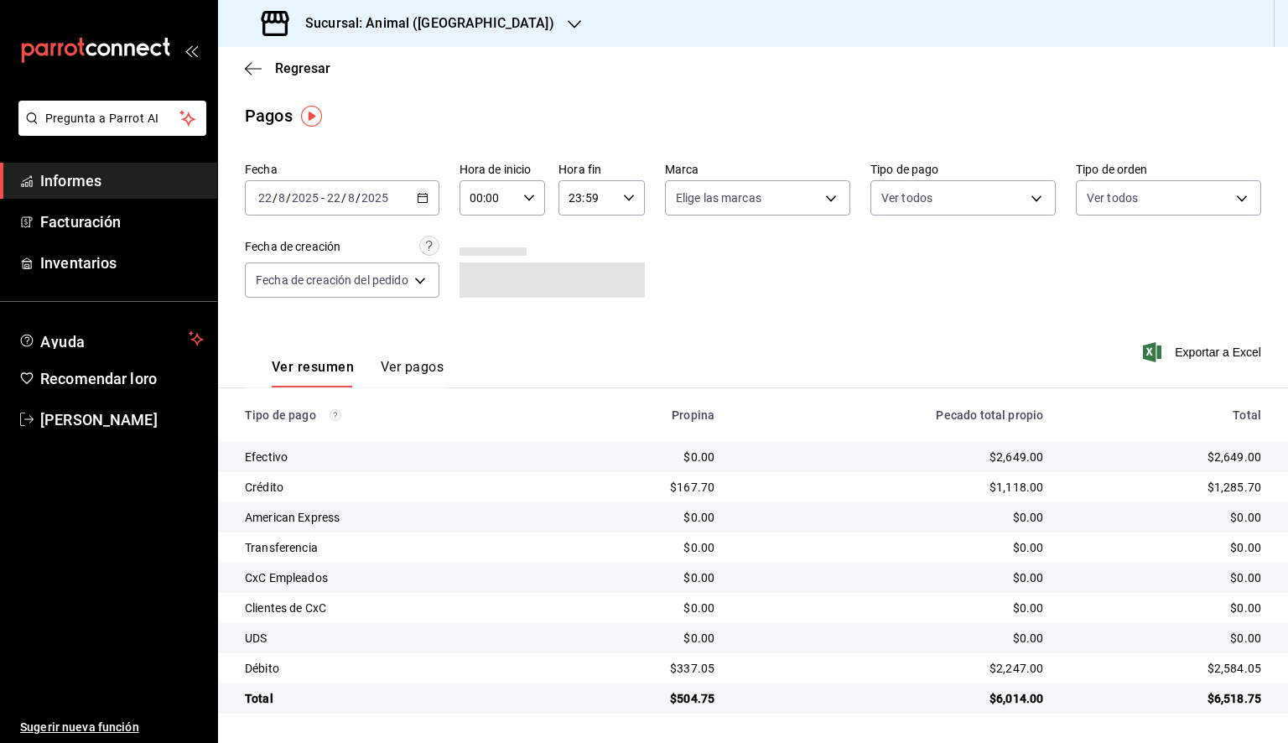
click at [413, 187] on div "2025-08-22 22 / 8 / 2025 - 2025-08-22 22 / 8 / 2025" at bounding box center [342, 197] width 195 height 35
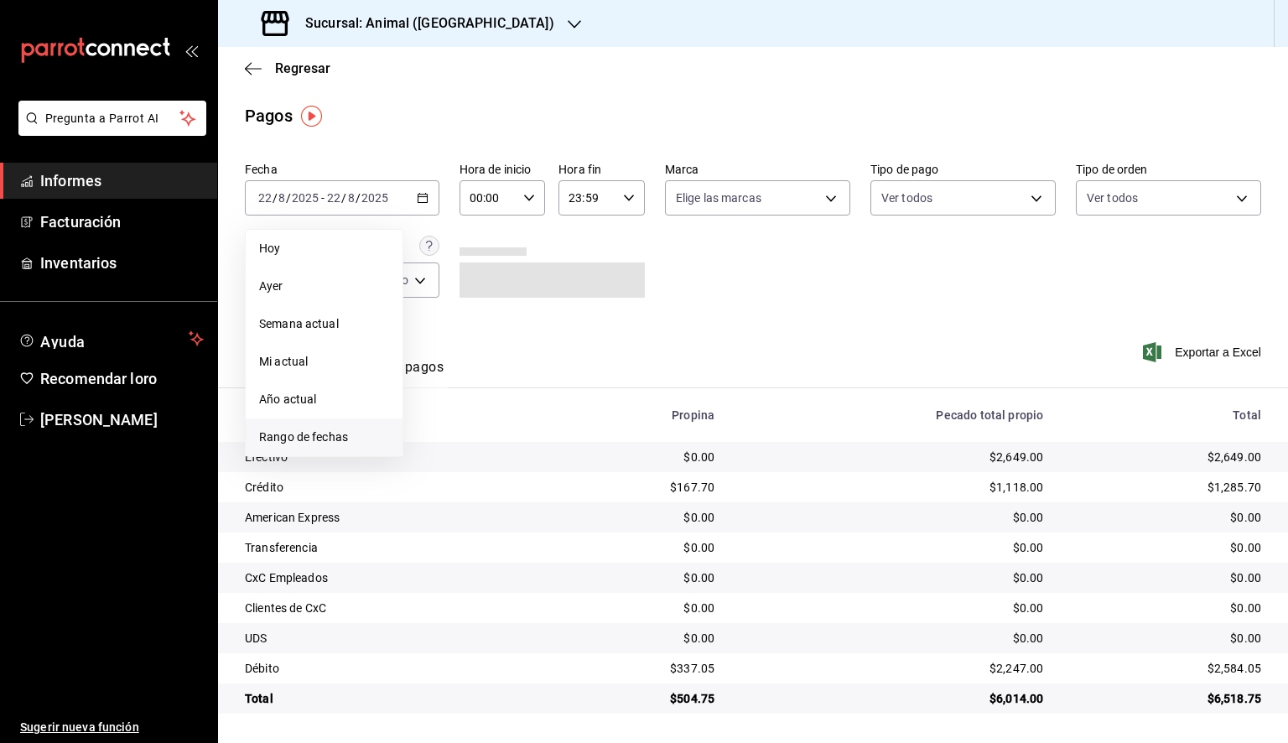
click at [318, 441] on font "Rango de fechas" at bounding box center [303, 436] width 89 height 13
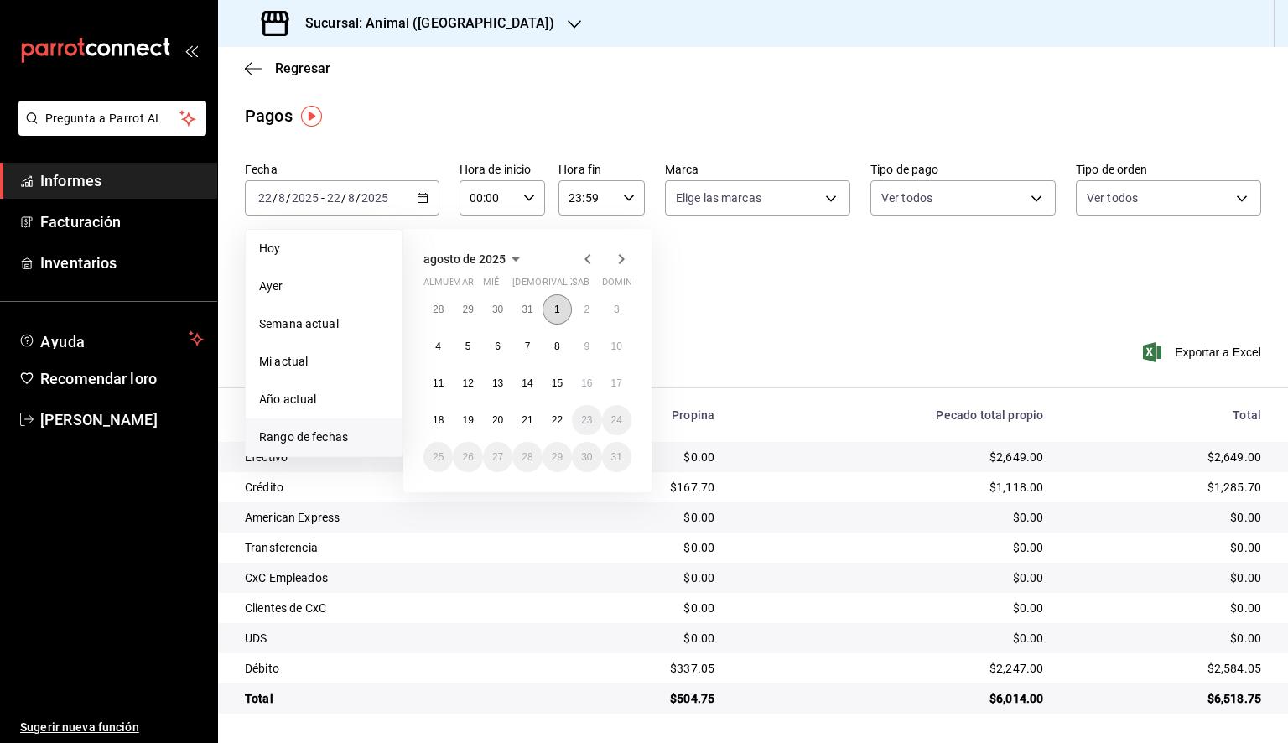
click at [569, 307] on button "1" at bounding box center [557, 309] width 29 height 30
click at [562, 420] on button "22" at bounding box center [557, 420] width 29 height 30
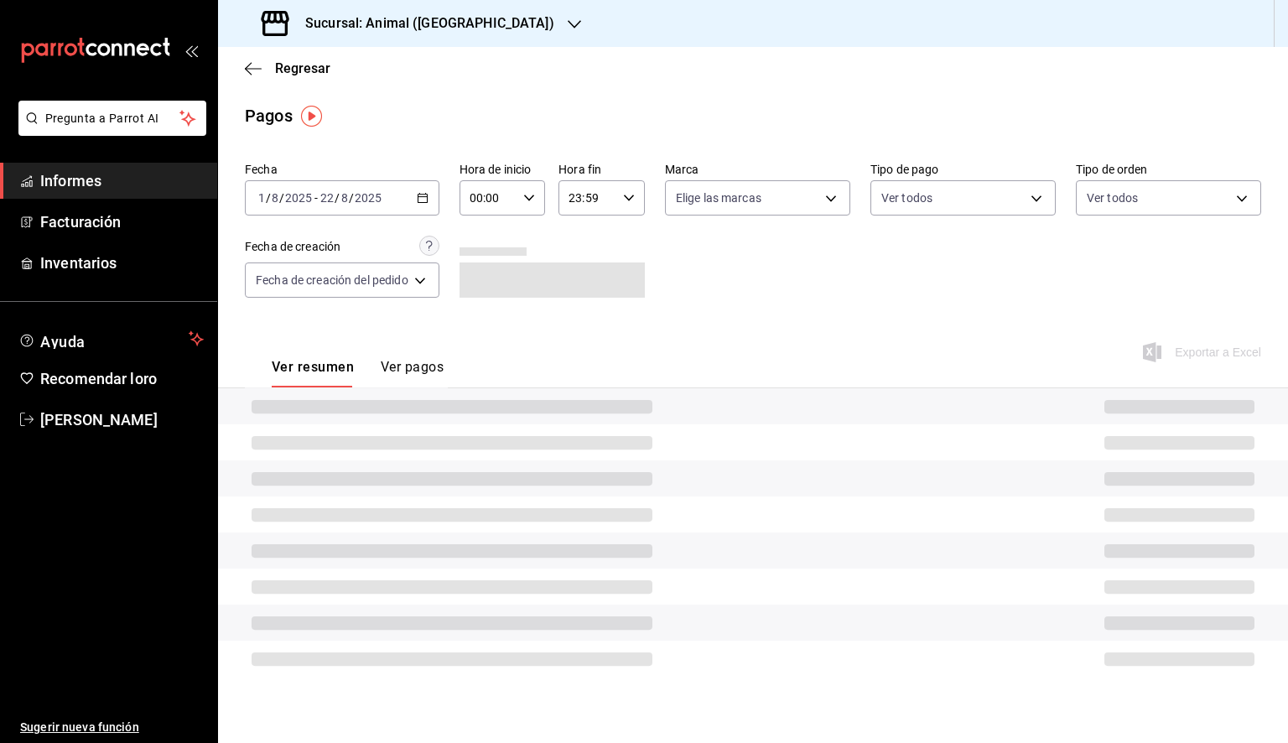
click at [513, 203] on input "00:00" at bounding box center [489, 198] width 58 height 34
click at [486, 281] on span "05" at bounding box center [484, 274] width 16 height 13
type input "05:00"
click at [634, 203] on div at bounding box center [644, 371] width 1288 height 743
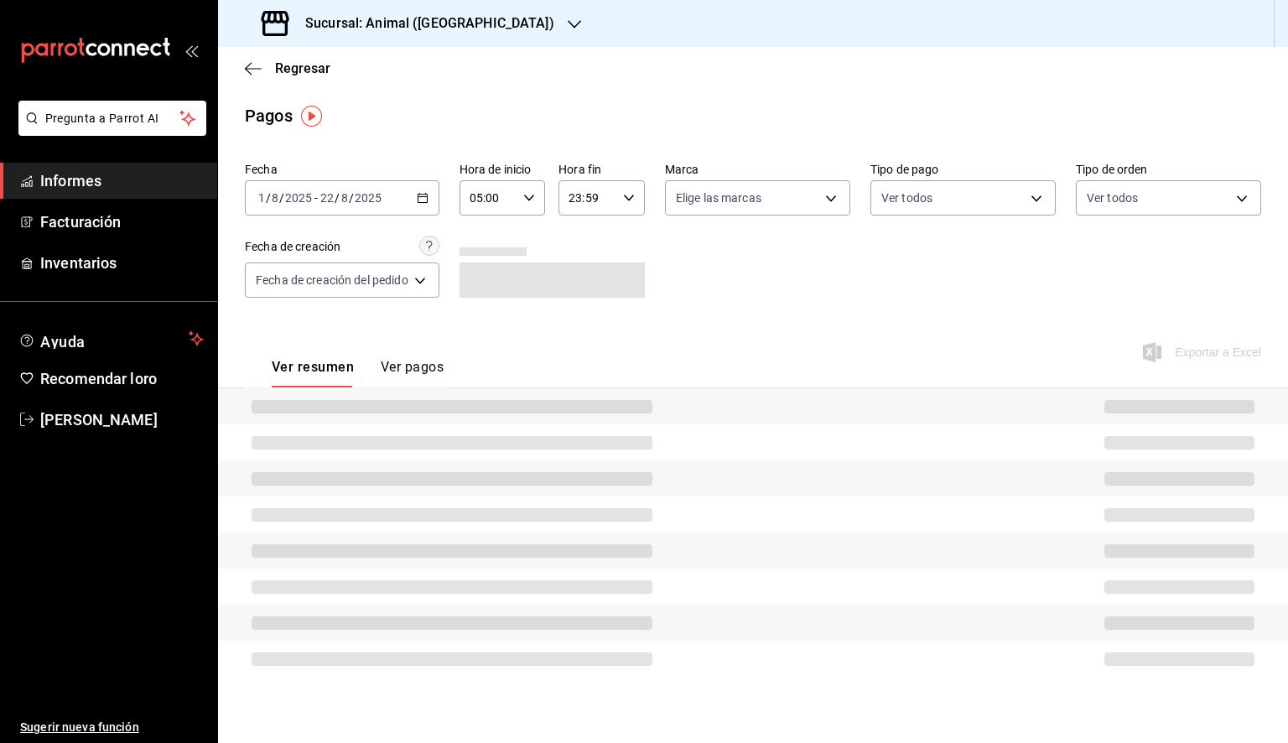
click at [624, 203] on icon "button" at bounding box center [629, 198] width 12 height 12
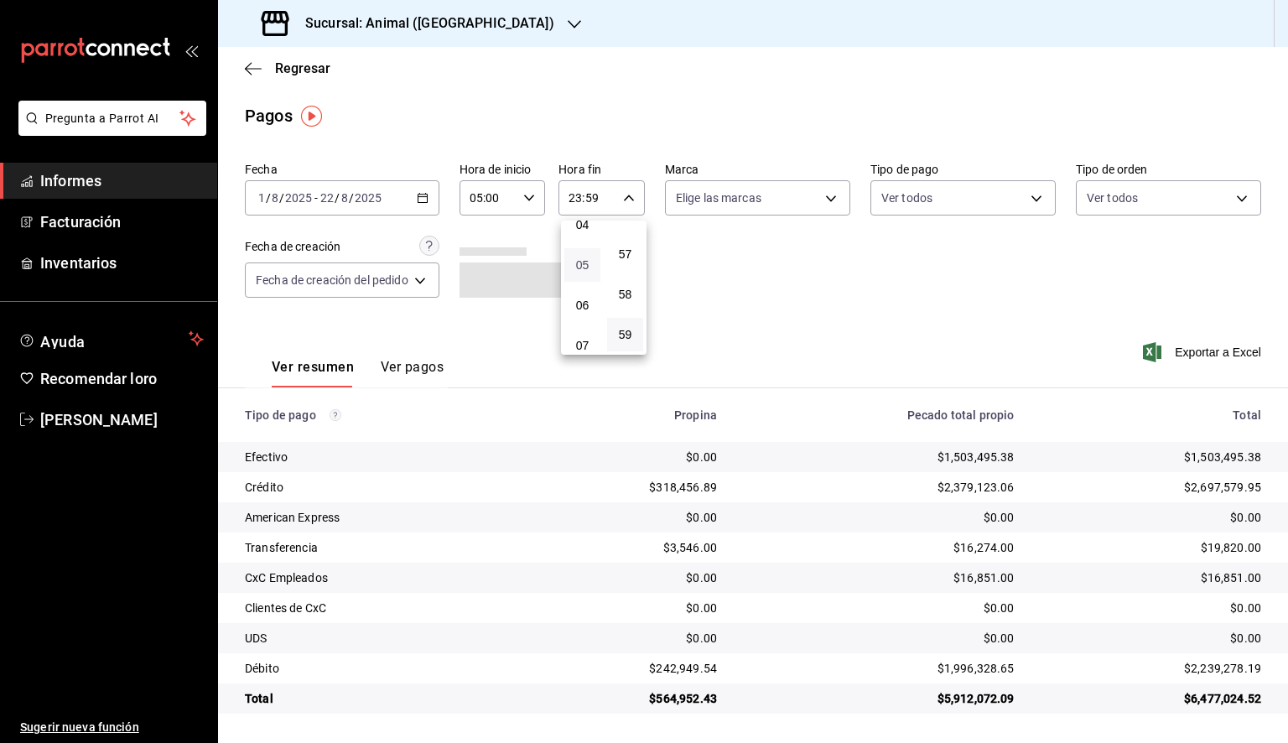
click at [584, 268] on font "05" at bounding box center [582, 264] width 13 height 13
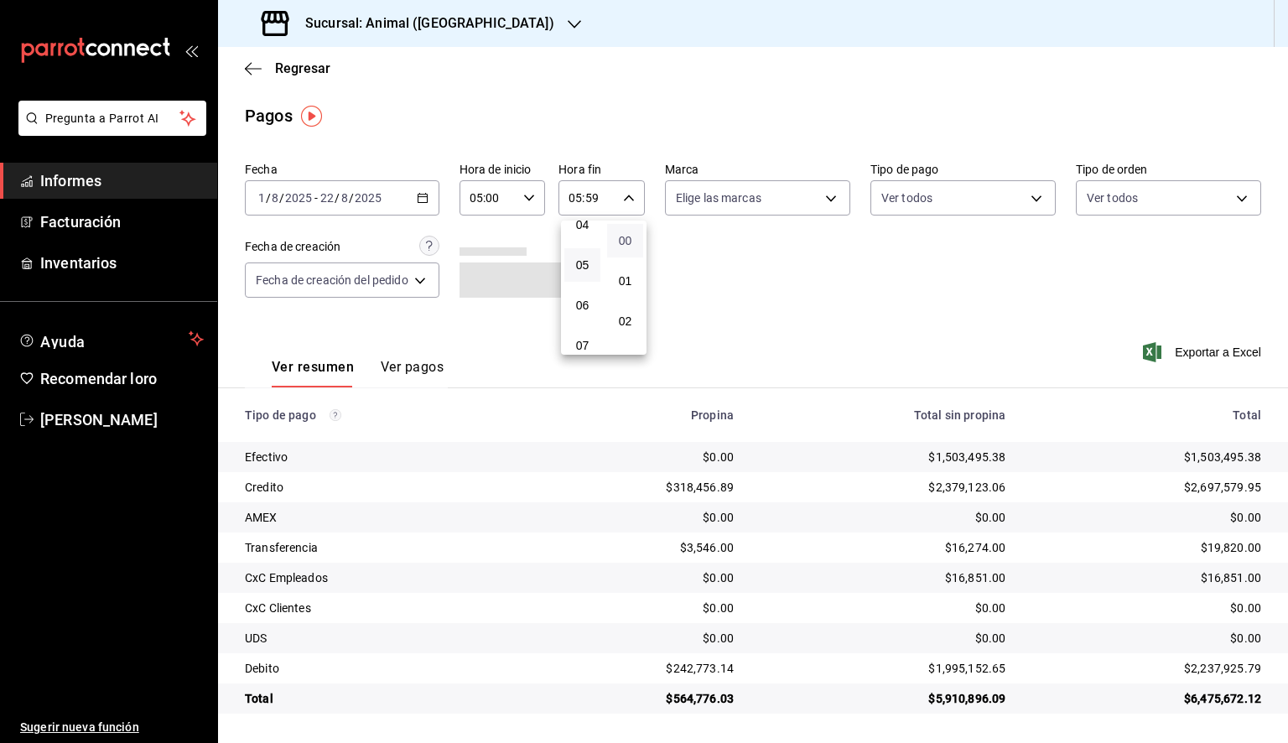
click at [629, 244] on font "00" at bounding box center [625, 240] width 13 height 13
type input "05:00"
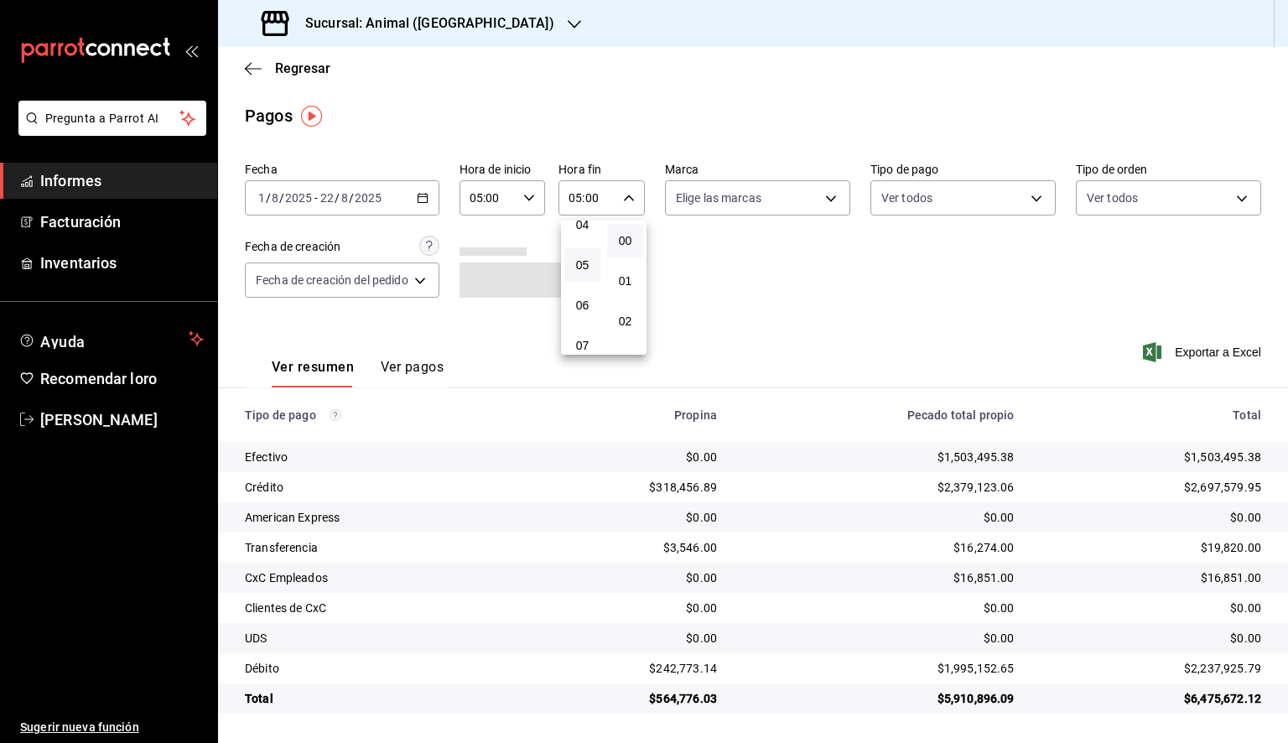
click at [748, 207] on div at bounding box center [644, 371] width 1288 height 743
click at [748, 207] on body "Pregunta a Parrot AI Informes Facturación Inventarios Ayuda Recomendar loro Dan…" at bounding box center [644, 371] width 1288 height 743
click at [748, 269] on font "Ver todos" at bounding box center [738, 262] width 51 height 13
type input "98bba0fd-3ba1-42e0-bfa8-4188b5c89202"
checkbox input "true"
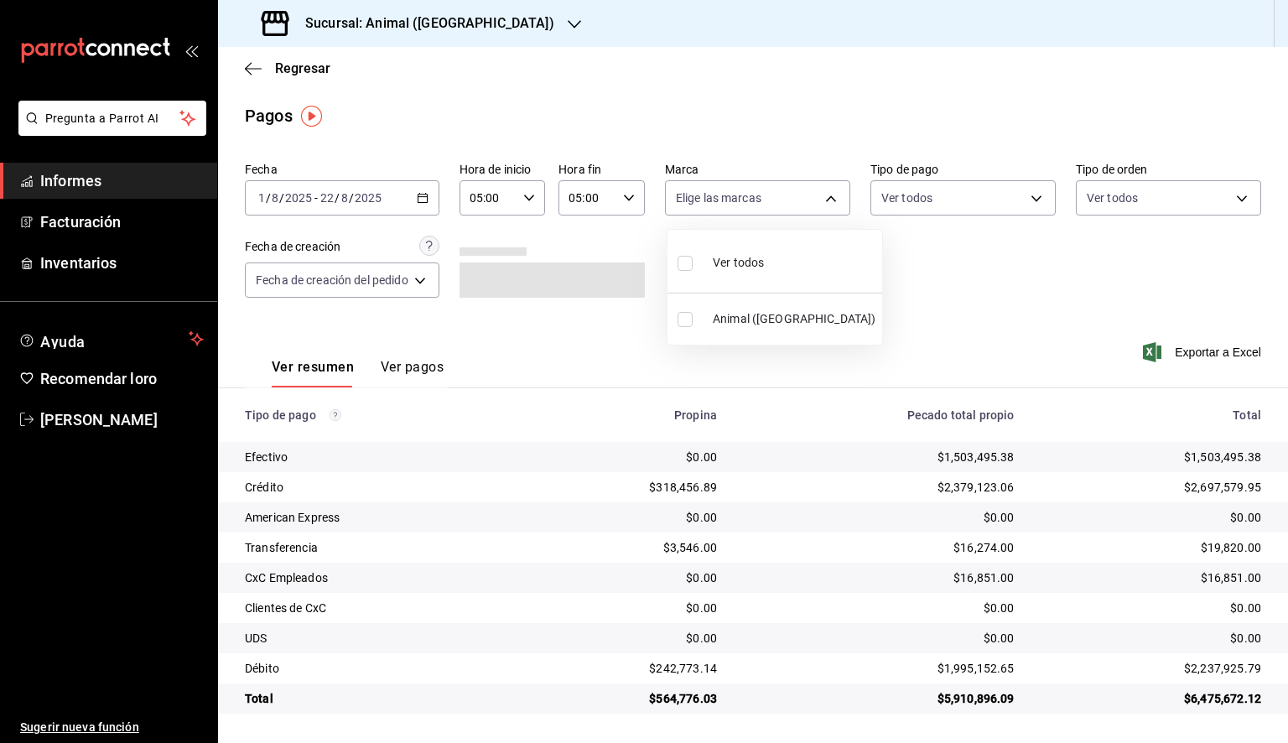
checkbox input "true"
click at [956, 280] on div at bounding box center [644, 371] width 1288 height 743
click at [1204, 351] on font "Exportar a Excel" at bounding box center [1218, 352] width 86 height 13
